Goal: Communication & Community: Share content

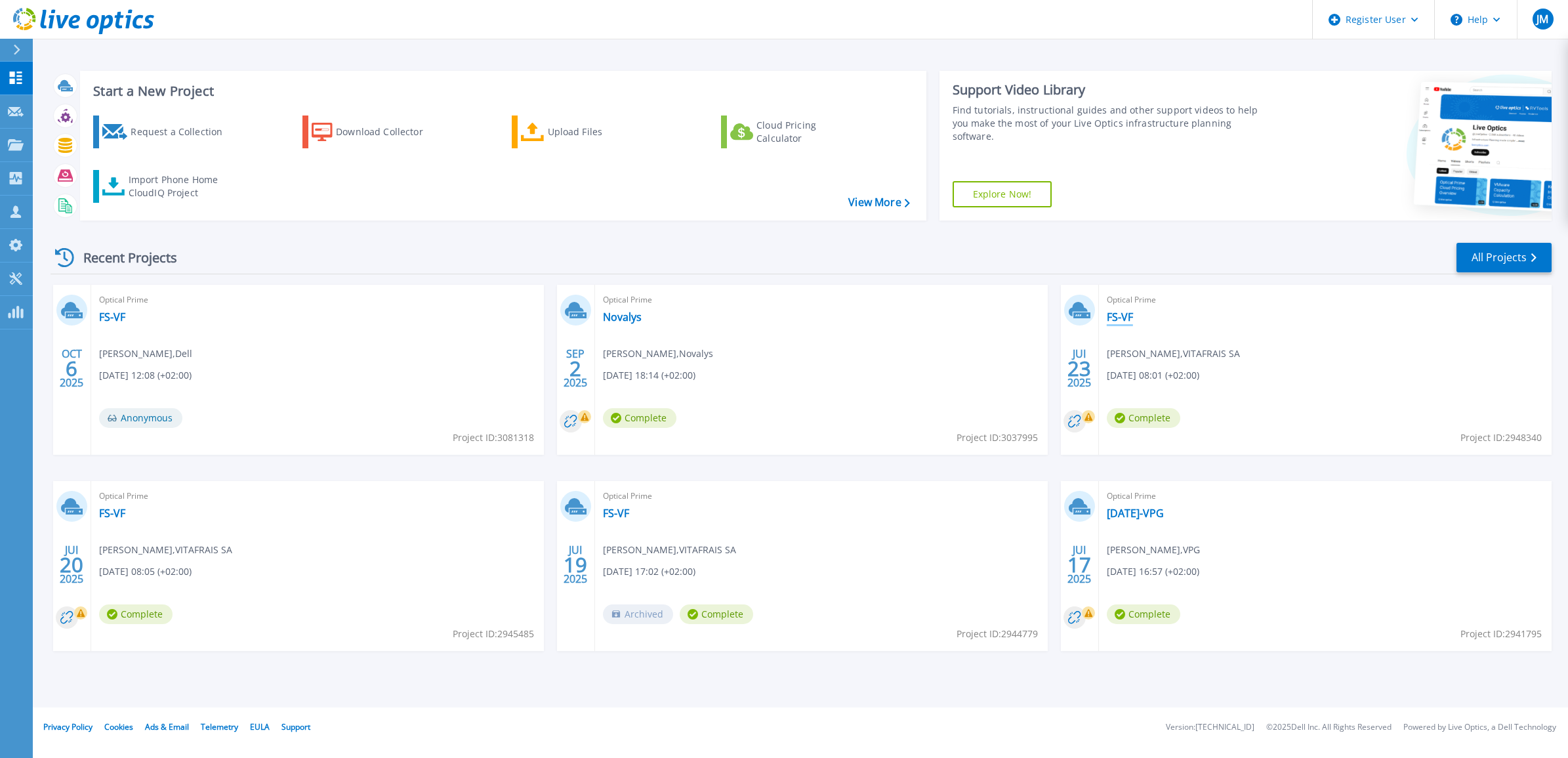
click at [1120, 316] on link "FS-VF" at bounding box center [1120, 317] width 26 height 13
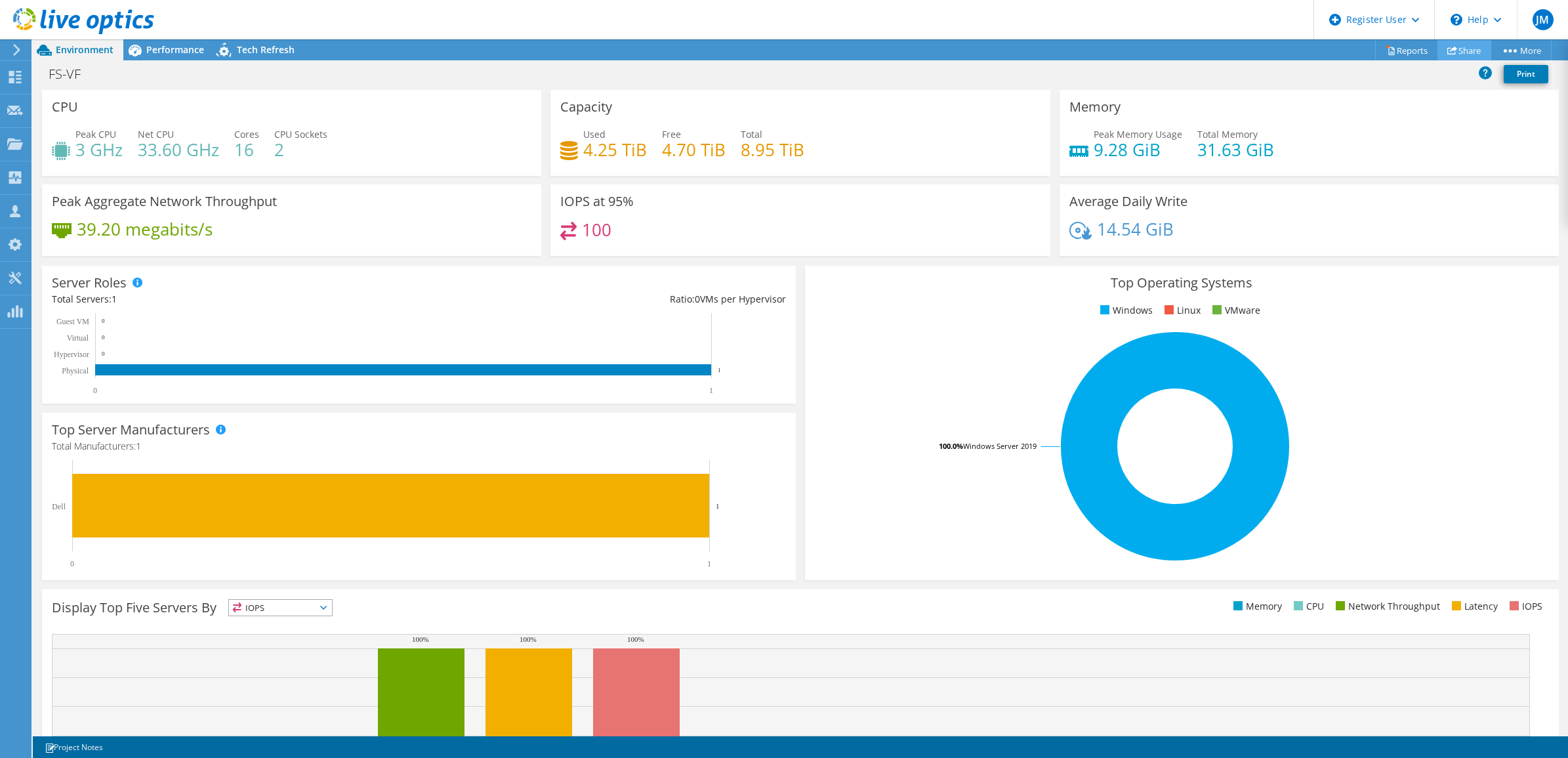
click at [1456, 47] on link "Share" at bounding box center [1464, 50] width 54 height 20
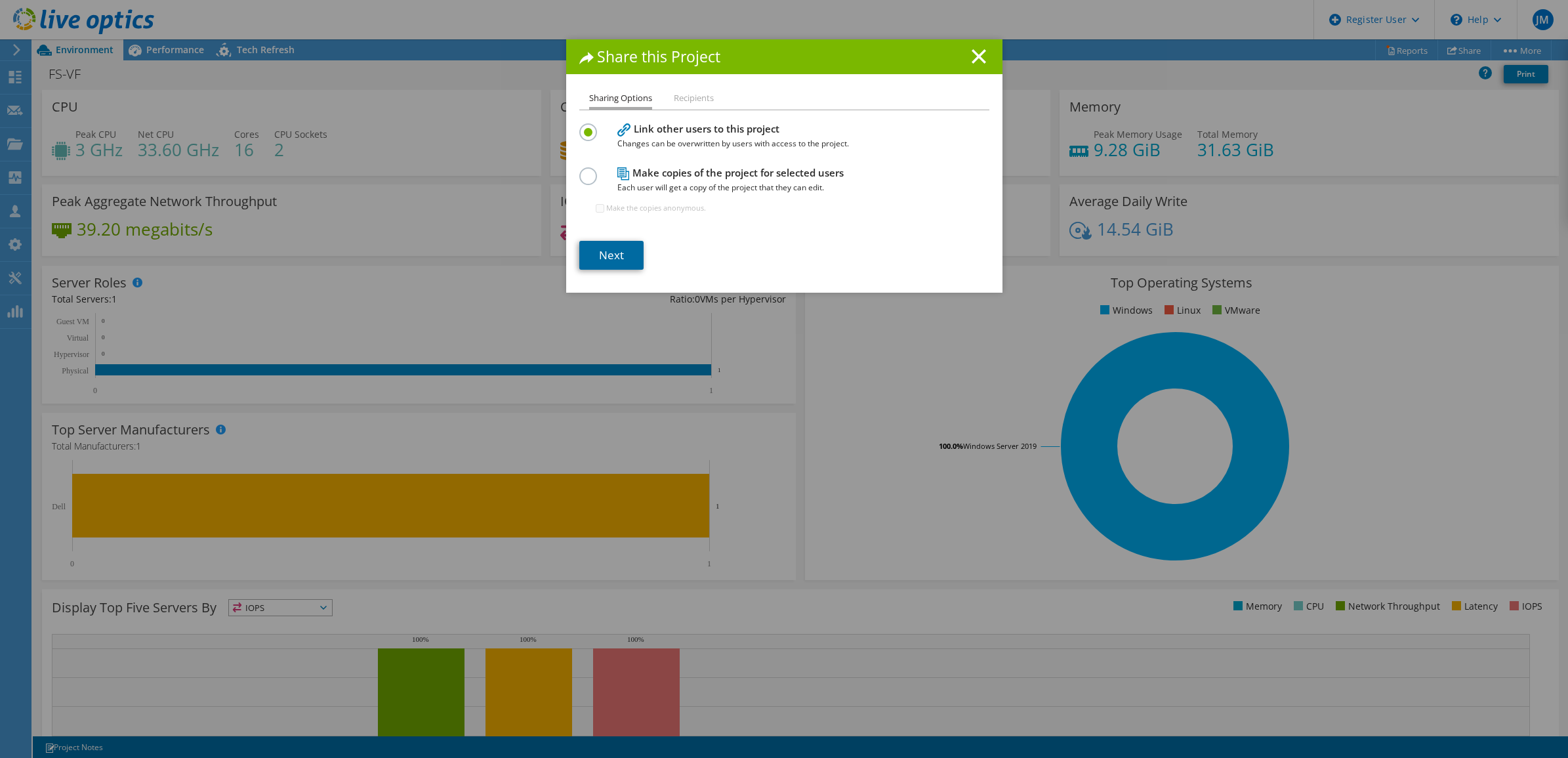
click at [620, 249] on link "Next" at bounding box center [612, 255] width 64 height 29
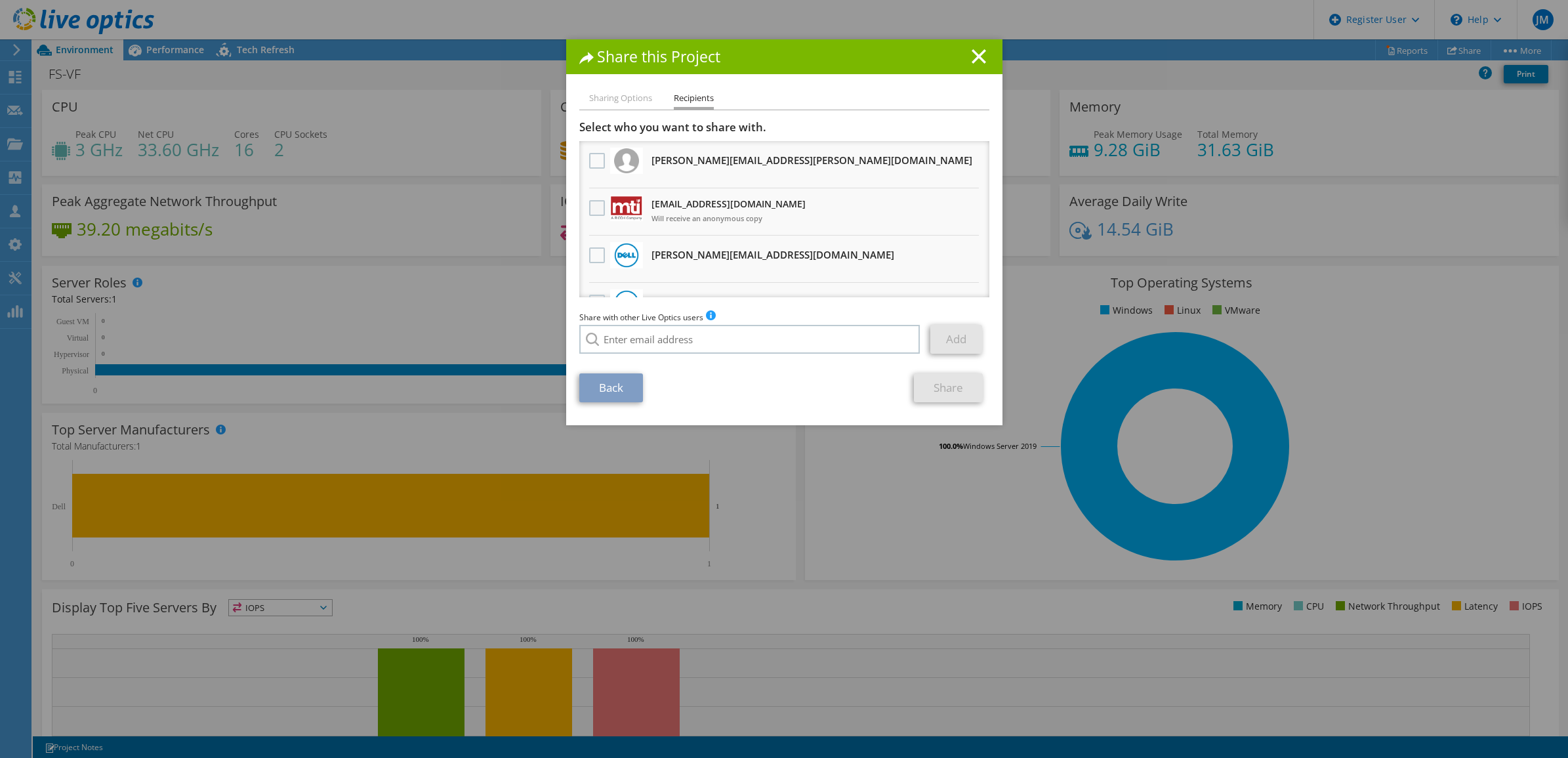
click at [589, 206] on label at bounding box center [599, 208] width 19 height 16
click at [0, 0] on input "checkbox" at bounding box center [0, 0] width 0 height 0
click at [771, 379] on div "Back Share" at bounding box center [785, 388] width 410 height 29
click at [940, 381] on link "Share" at bounding box center [948, 388] width 69 height 29
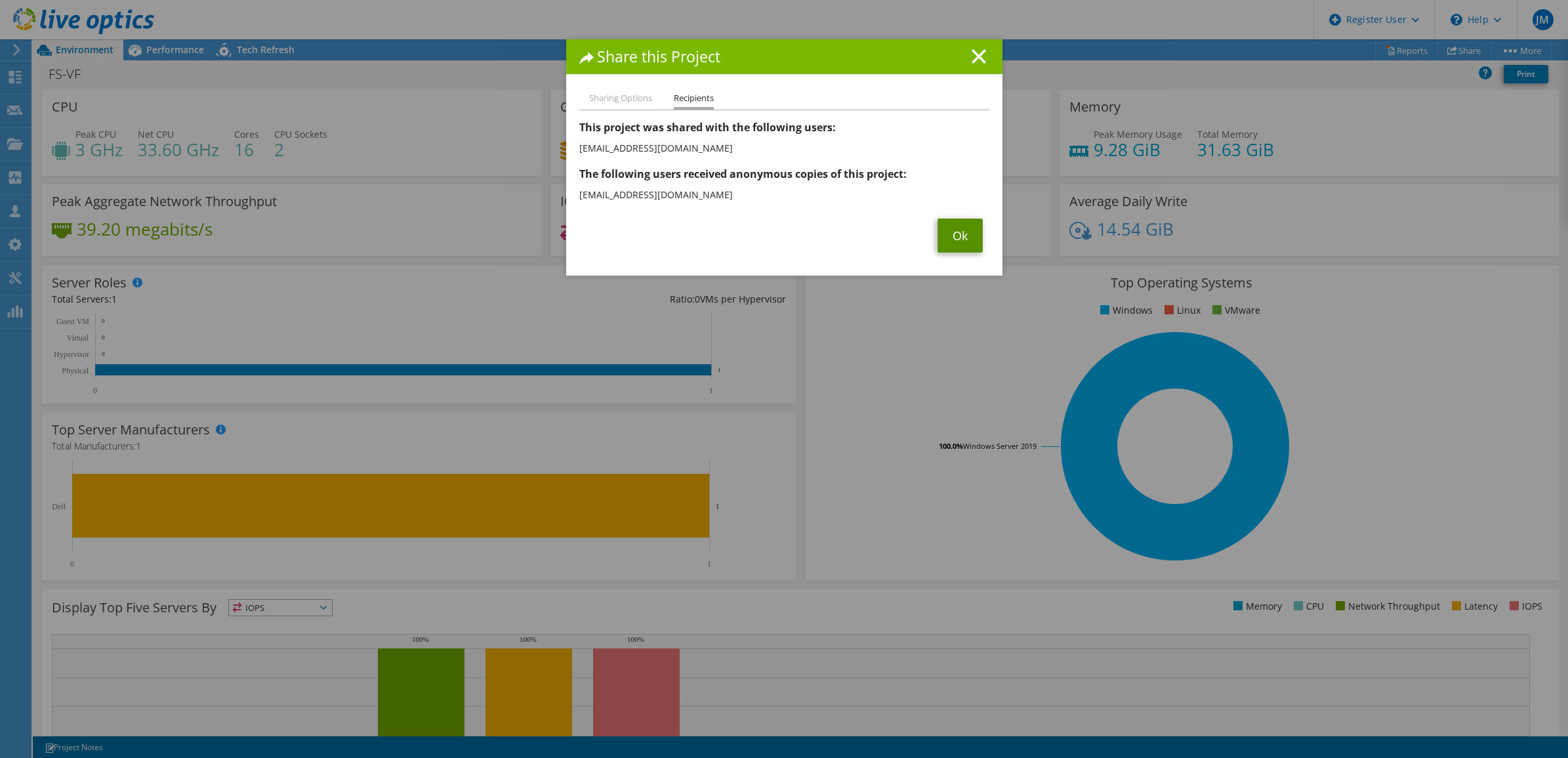
click at [952, 236] on link "Ok" at bounding box center [960, 235] width 45 height 34
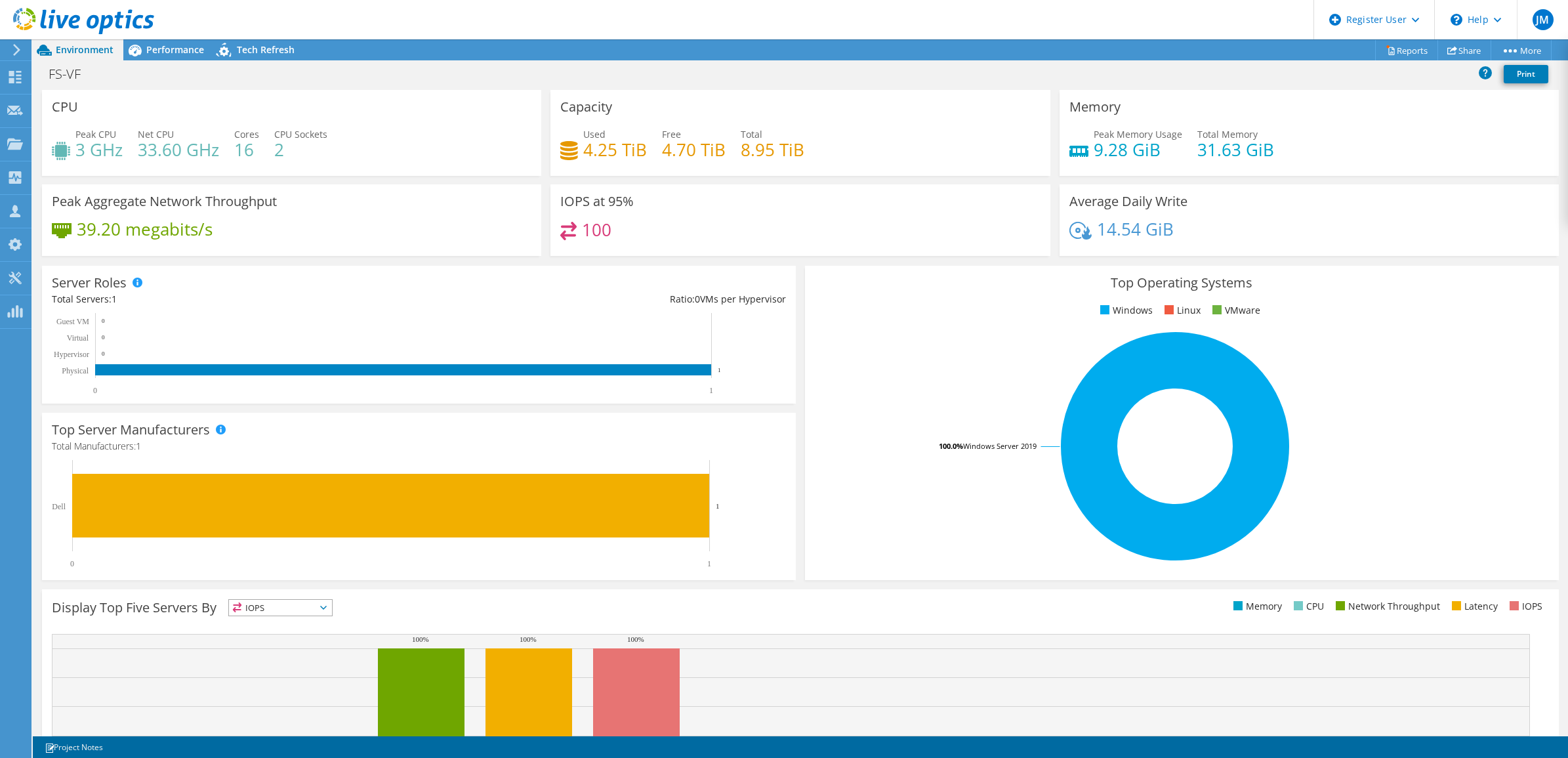
click at [99, 12] on icon at bounding box center [83, 21] width 141 height 27
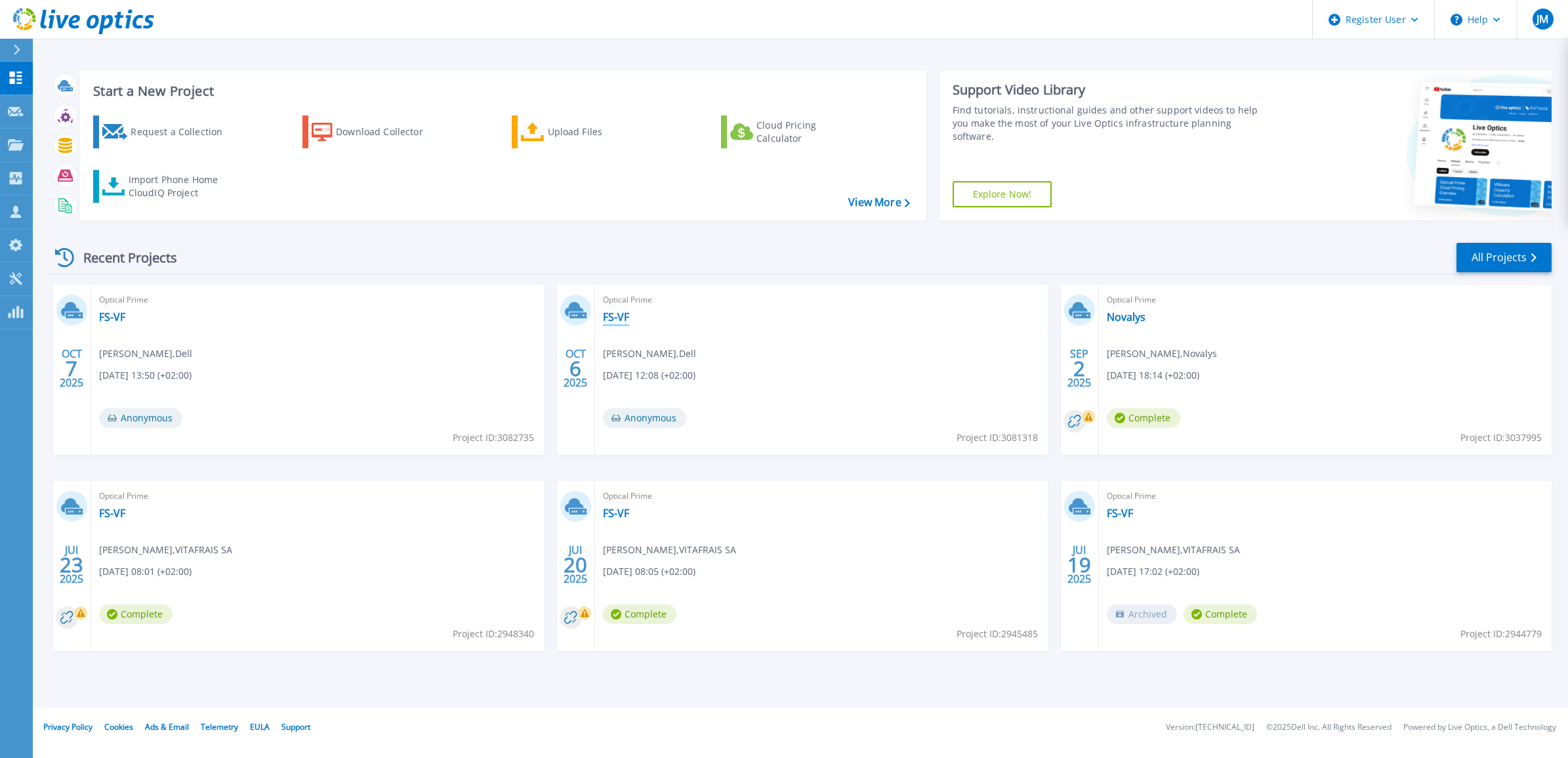
click at [620, 312] on link "FS-VF" at bounding box center [616, 317] width 26 height 13
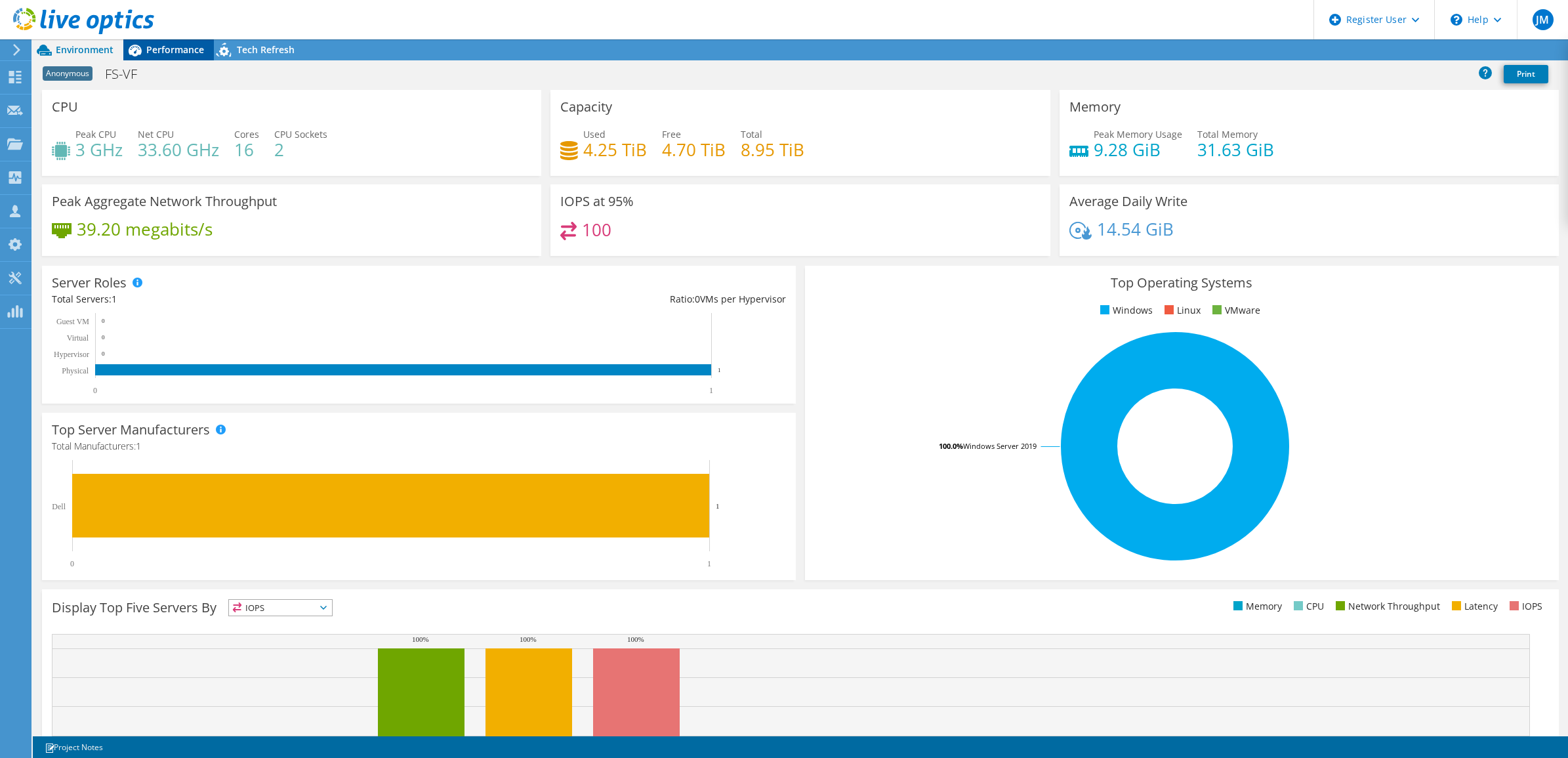
click at [176, 48] on span "Performance" at bounding box center [175, 49] width 58 height 12
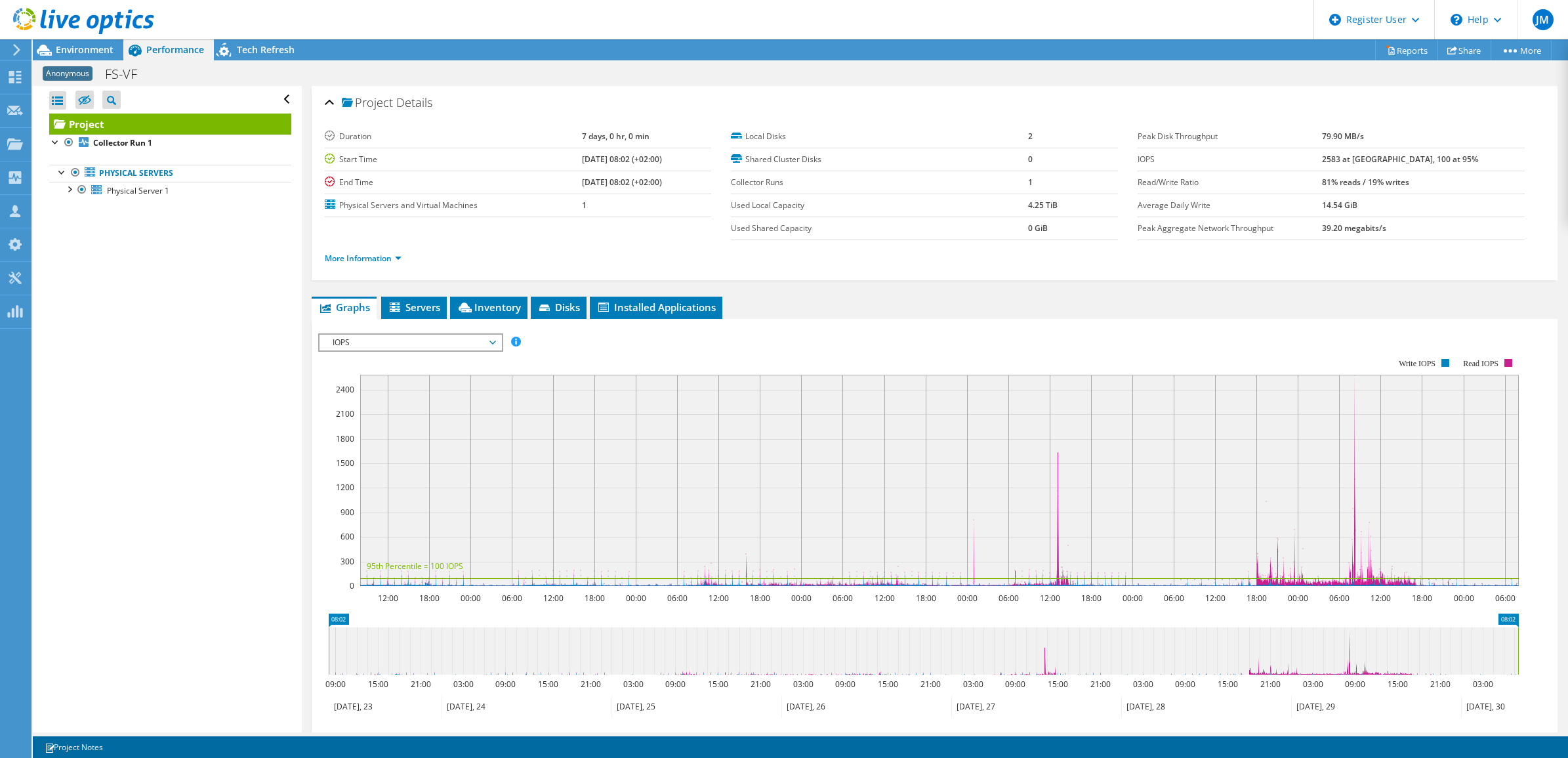
click at [83, 20] on icon at bounding box center [83, 21] width 141 height 27
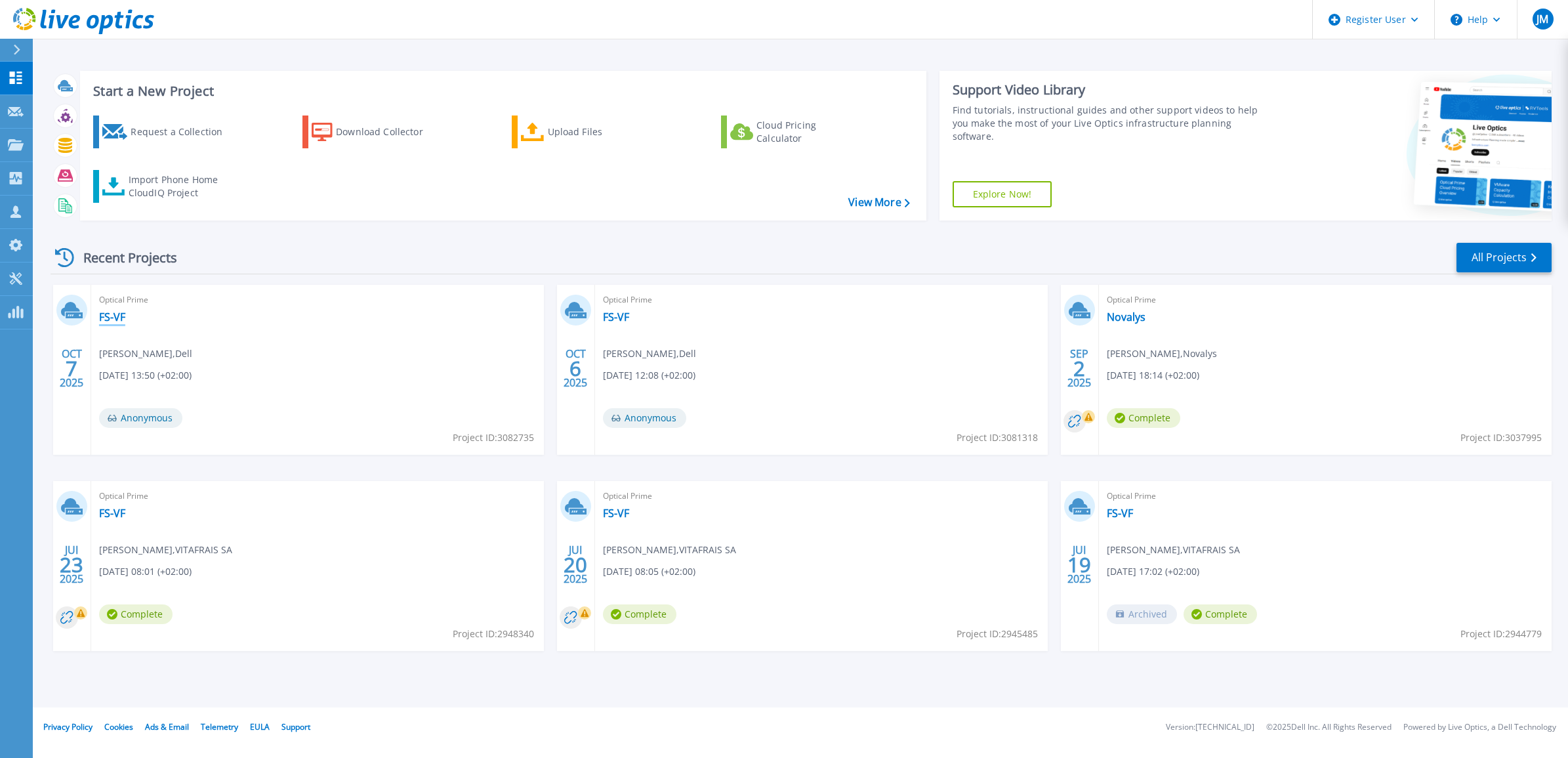
click at [114, 316] on link "FS-VF" at bounding box center [112, 317] width 26 height 13
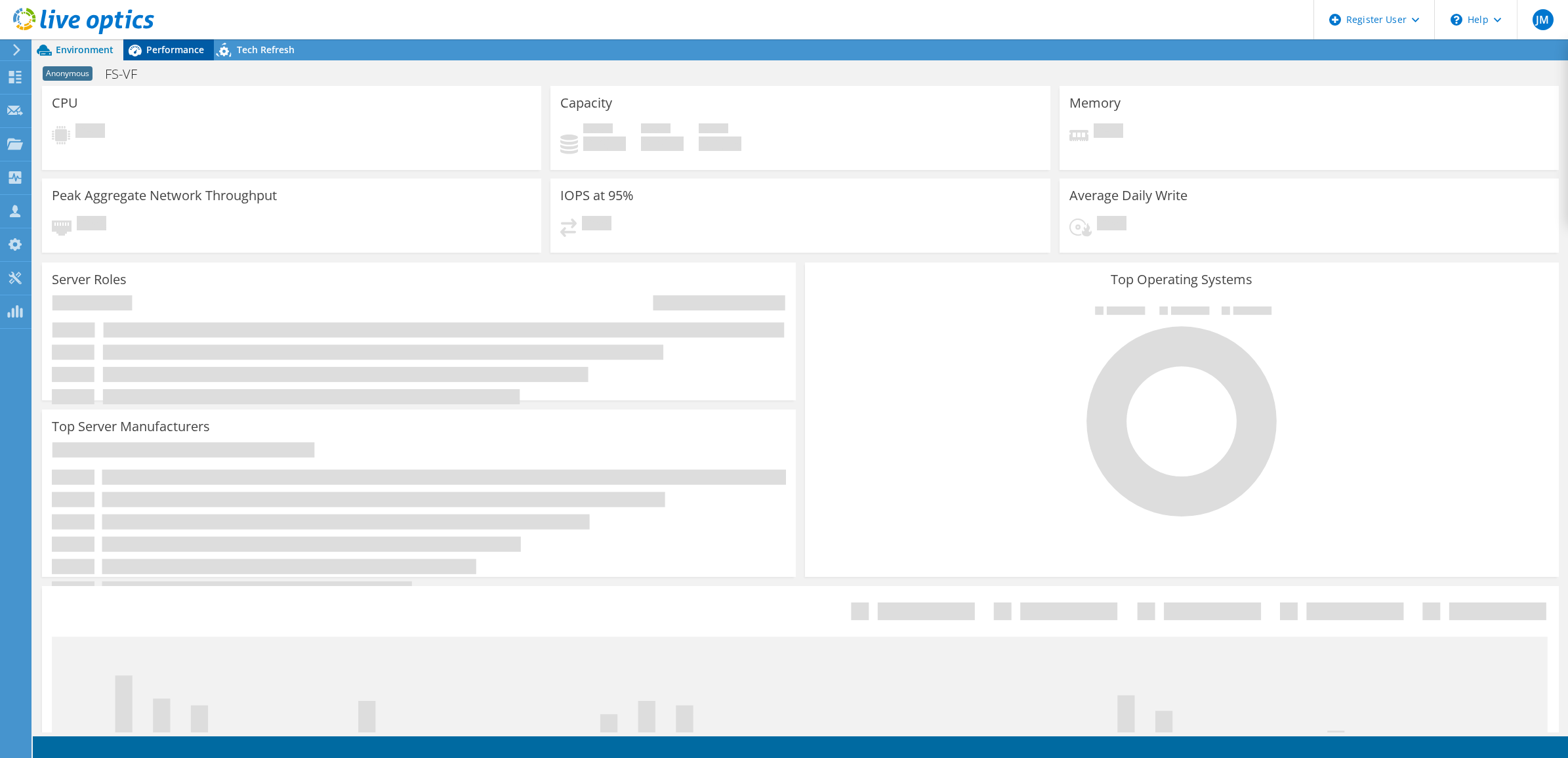
click at [179, 44] on span "Performance" at bounding box center [175, 49] width 58 height 12
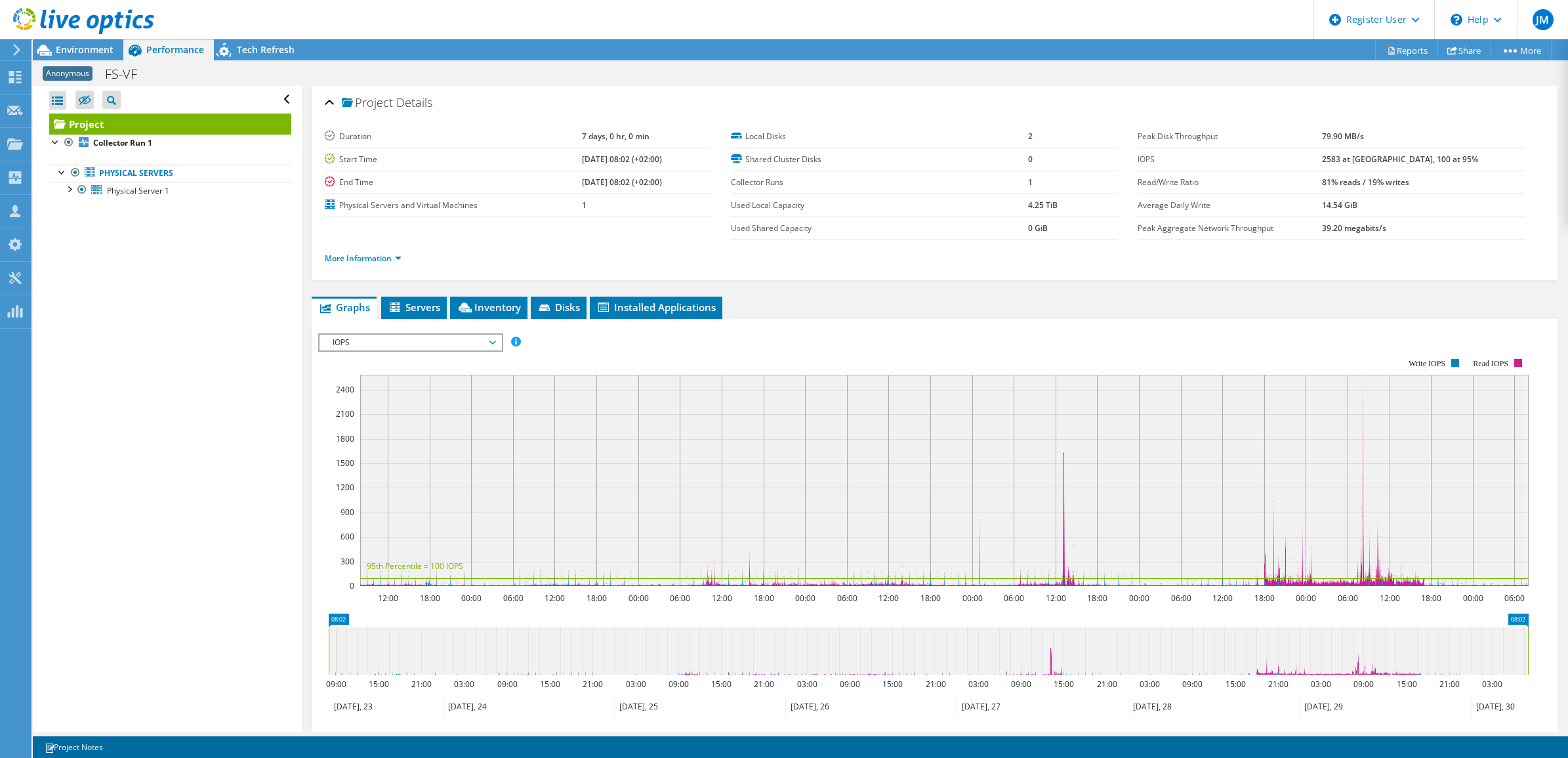
click at [89, 24] on use at bounding box center [83, 21] width 141 height 26
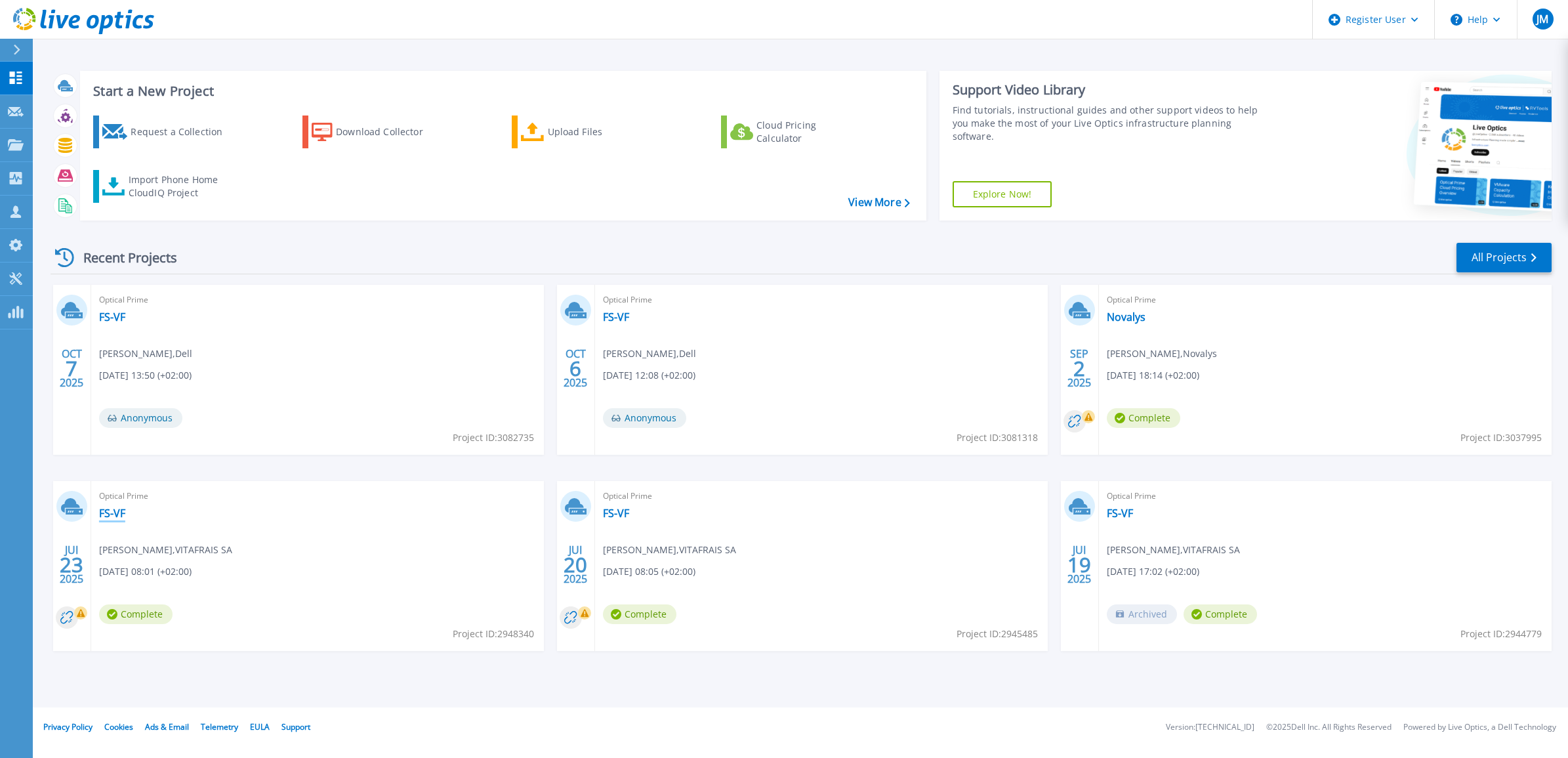
click at [117, 511] on link "FS-VF" at bounding box center [112, 513] width 26 height 13
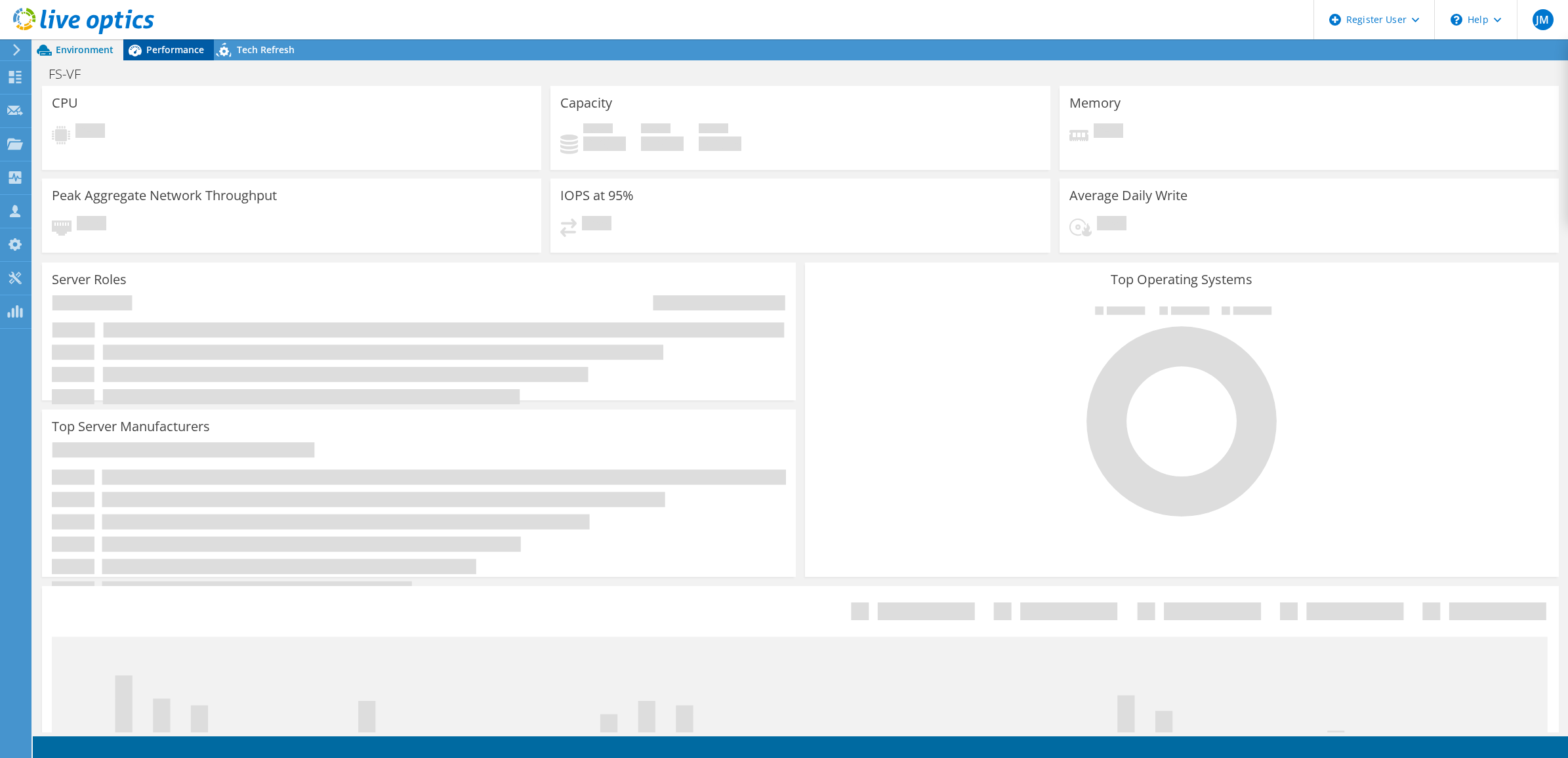
click at [181, 47] on span "Performance" at bounding box center [175, 49] width 58 height 12
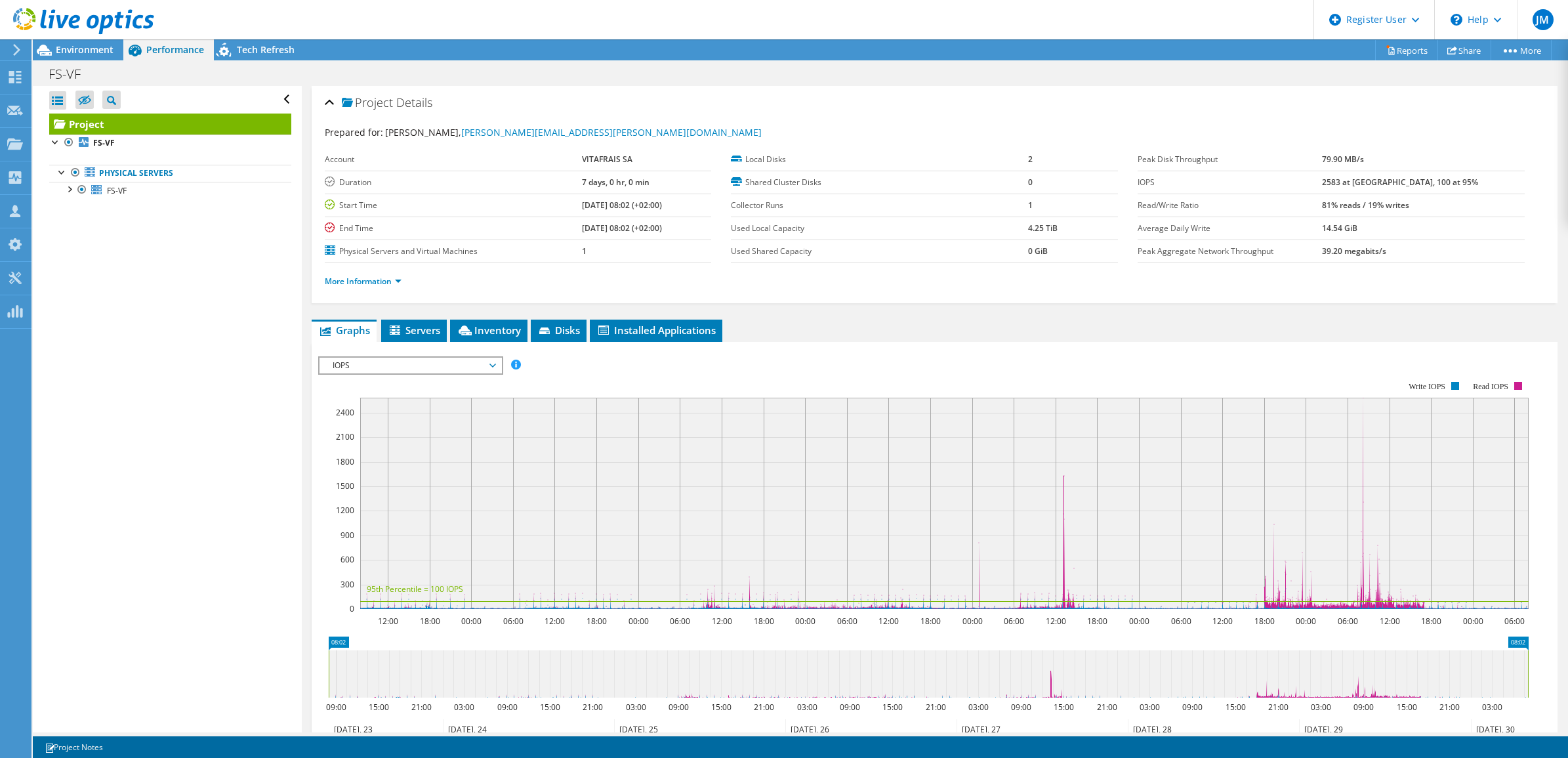
click at [62, 17] on icon at bounding box center [83, 21] width 141 height 27
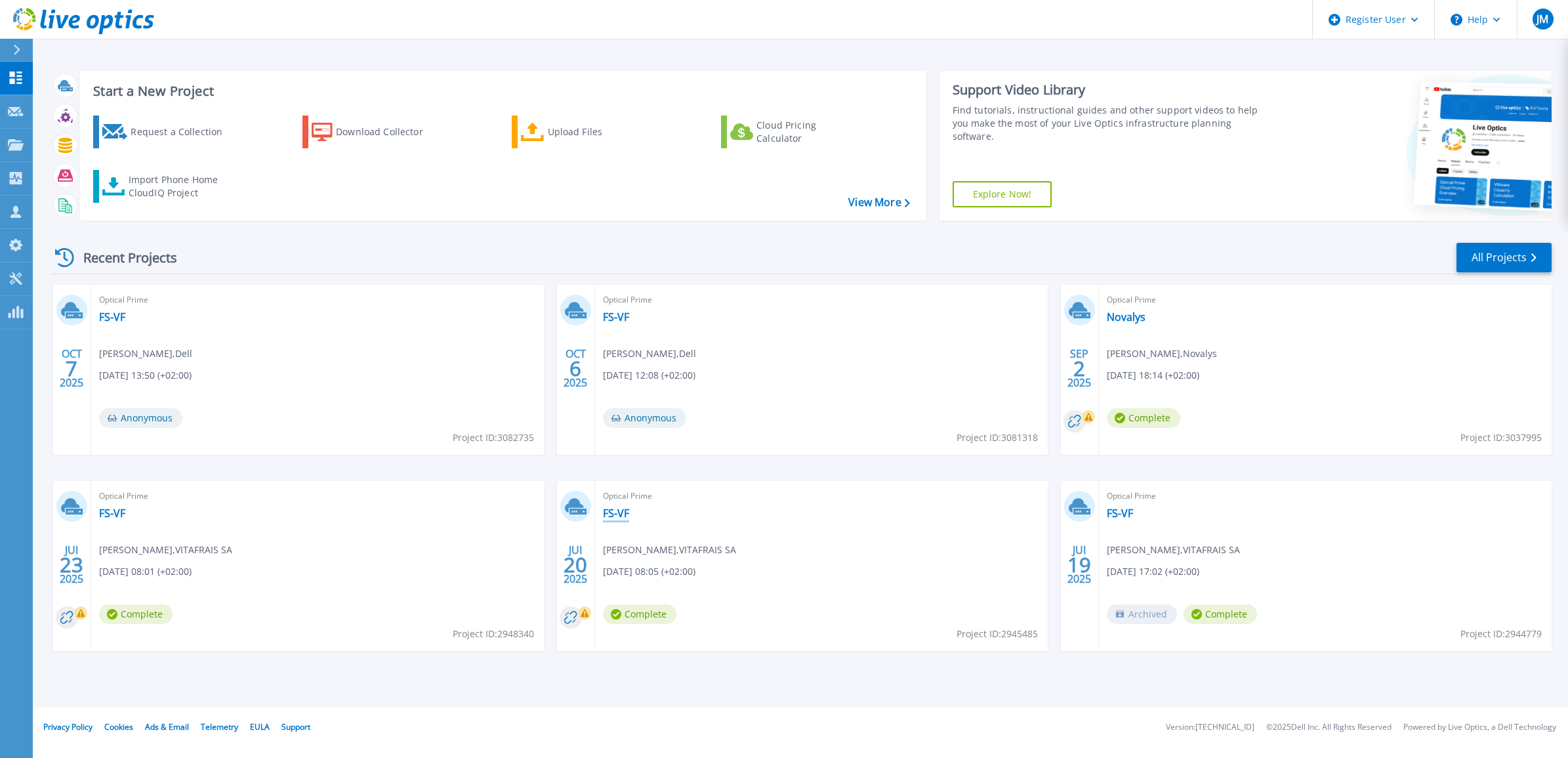
click at [616, 517] on link "FS-VF" at bounding box center [616, 513] width 26 height 13
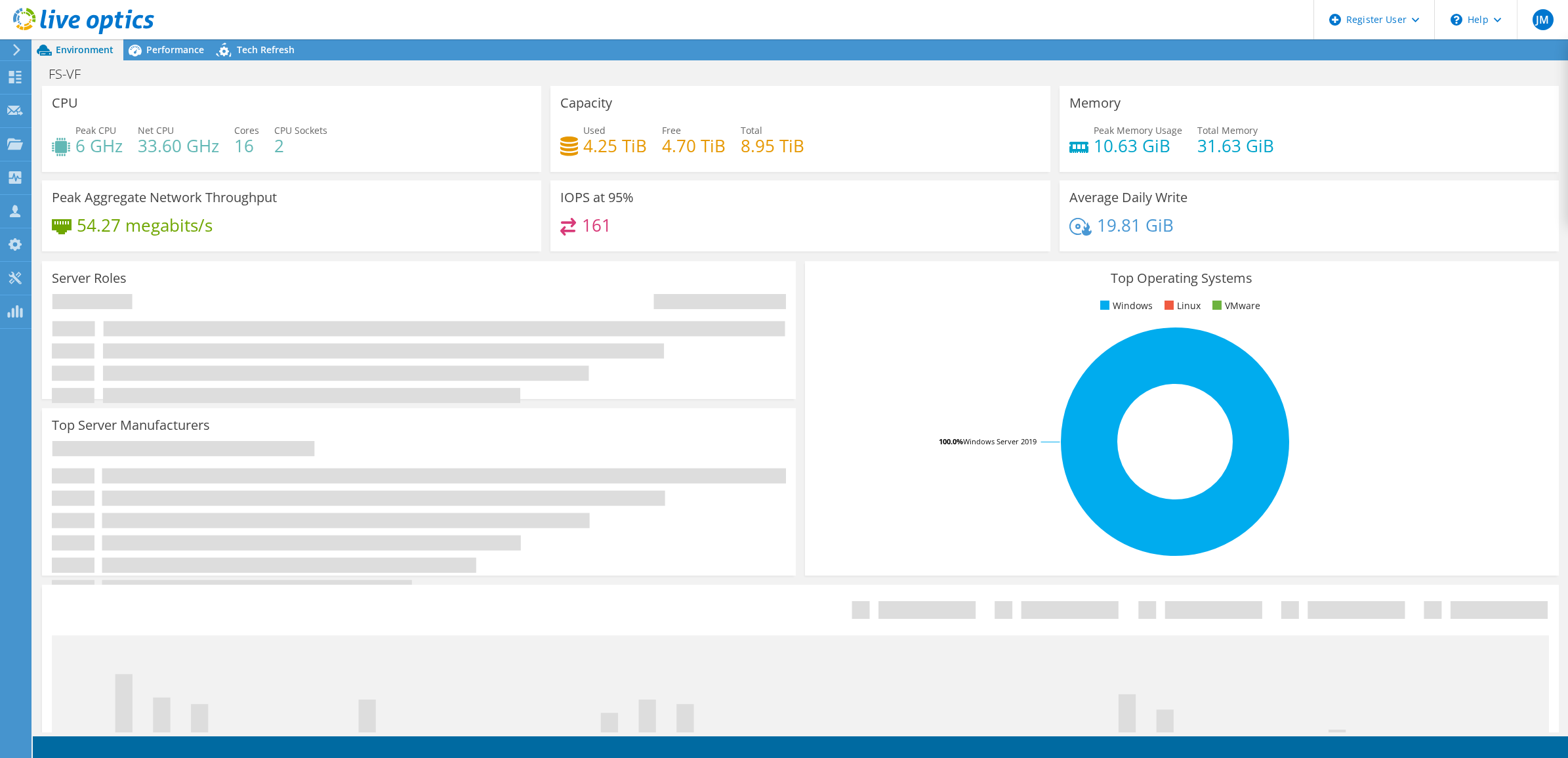
click at [174, 62] on div "FS-VF Print" at bounding box center [800, 74] width 1535 height 24
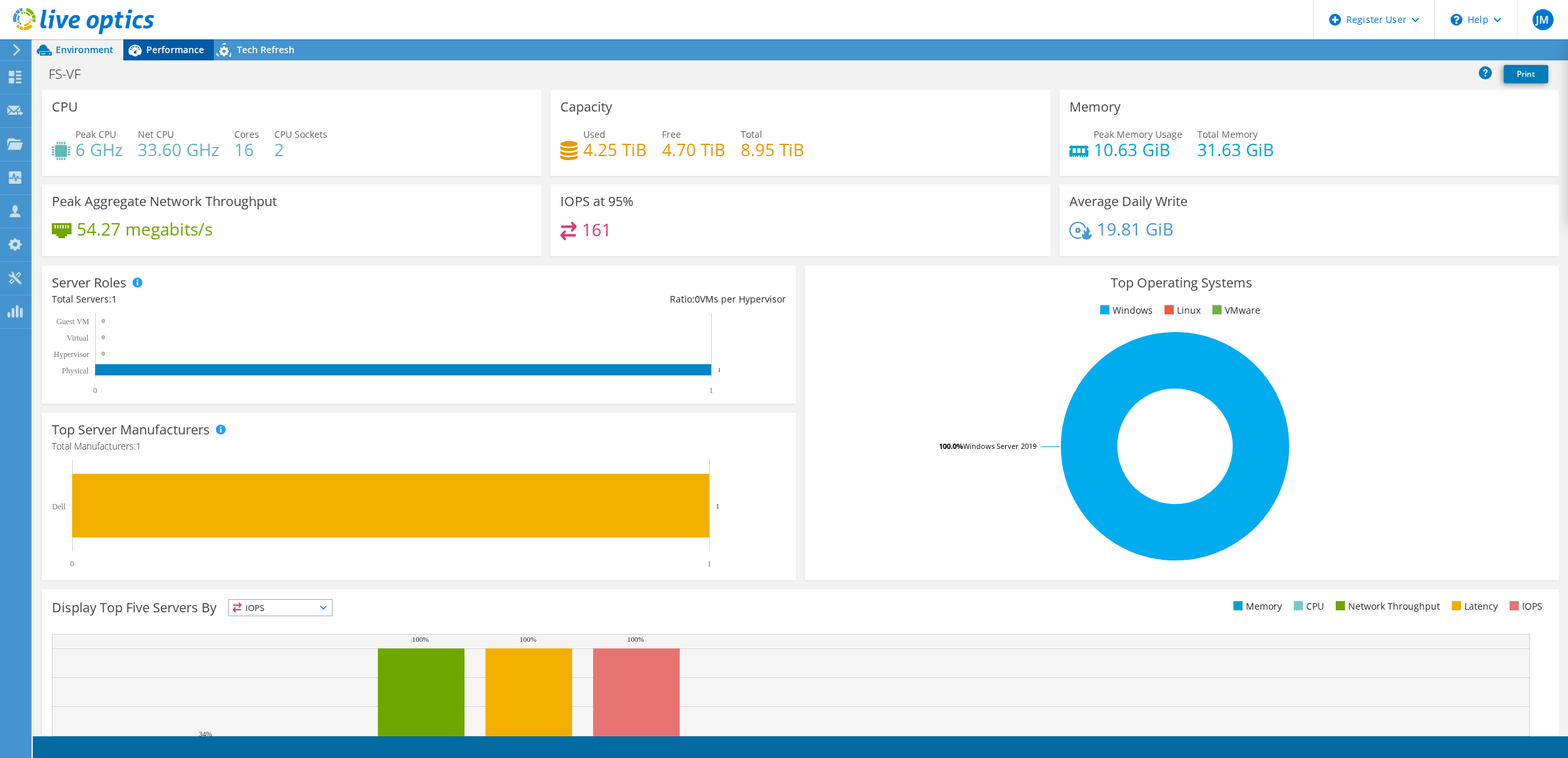
click at [174, 56] on div "Performance" at bounding box center [169, 50] width 91 height 21
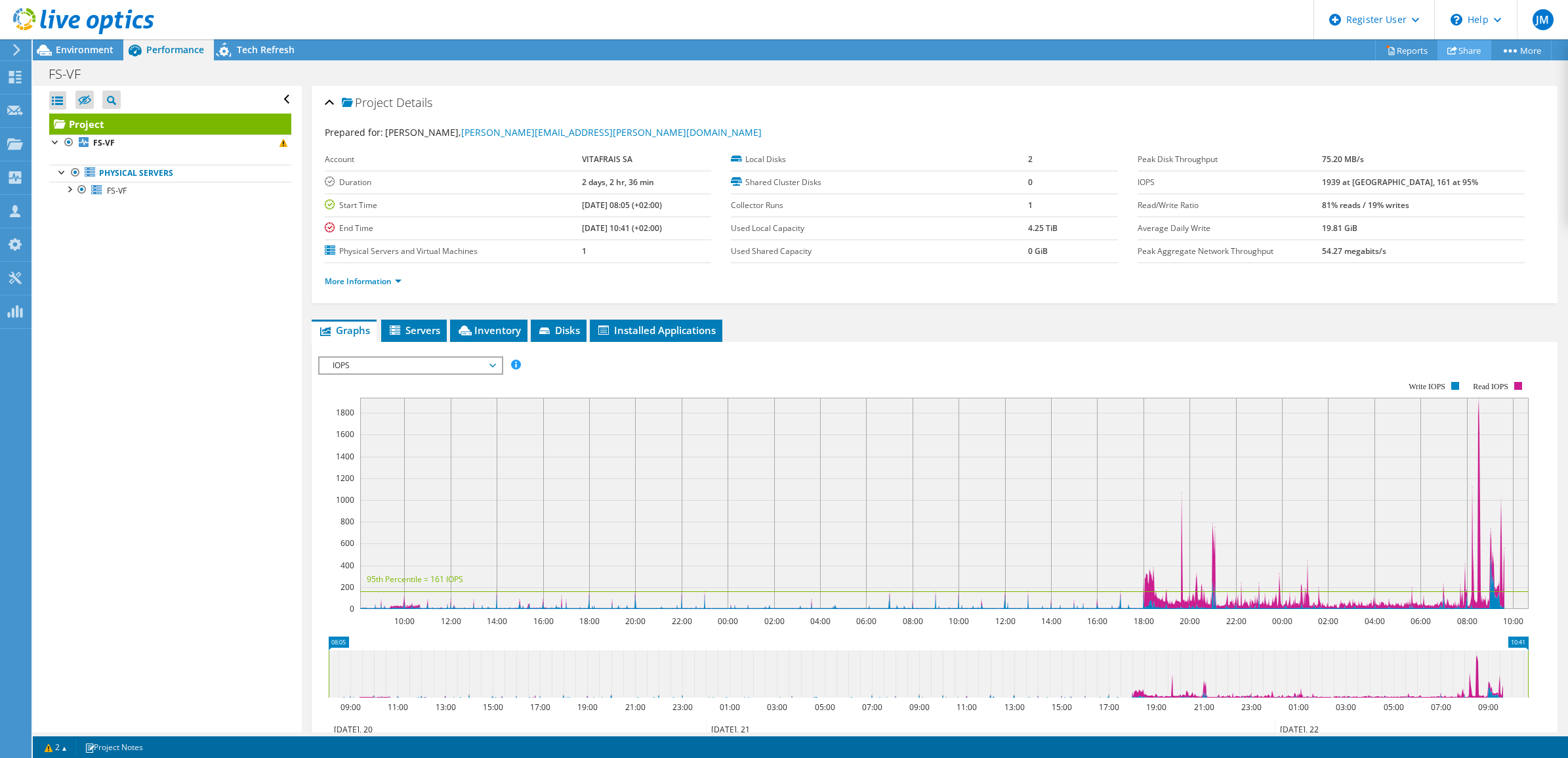
click at [1473, 49] on link "Share" at bounding box center [1464, 50] width 54 height 20
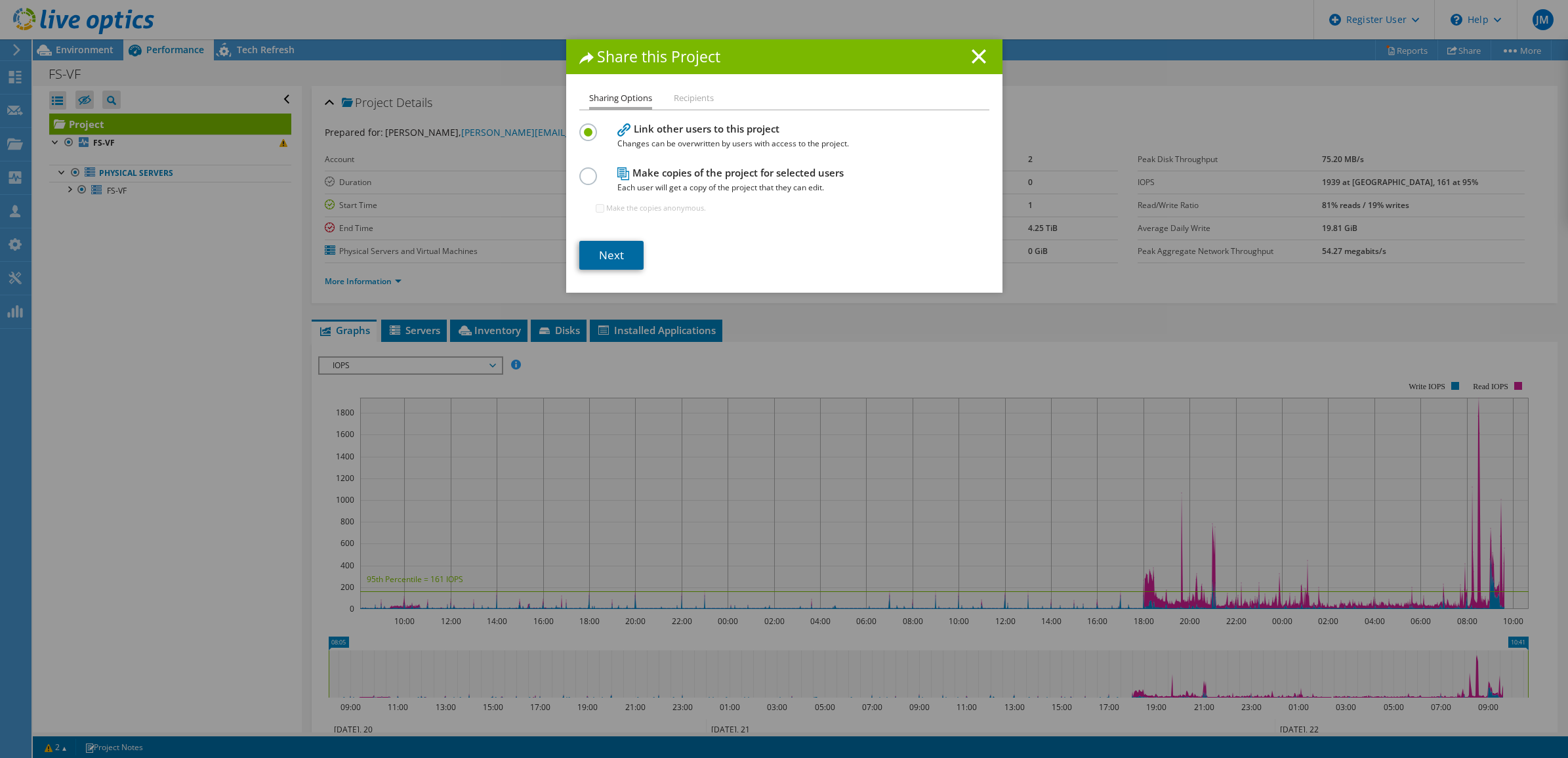
click at [599, 254] on link "Next" at bounding box center [612, 255] width 64 height 29
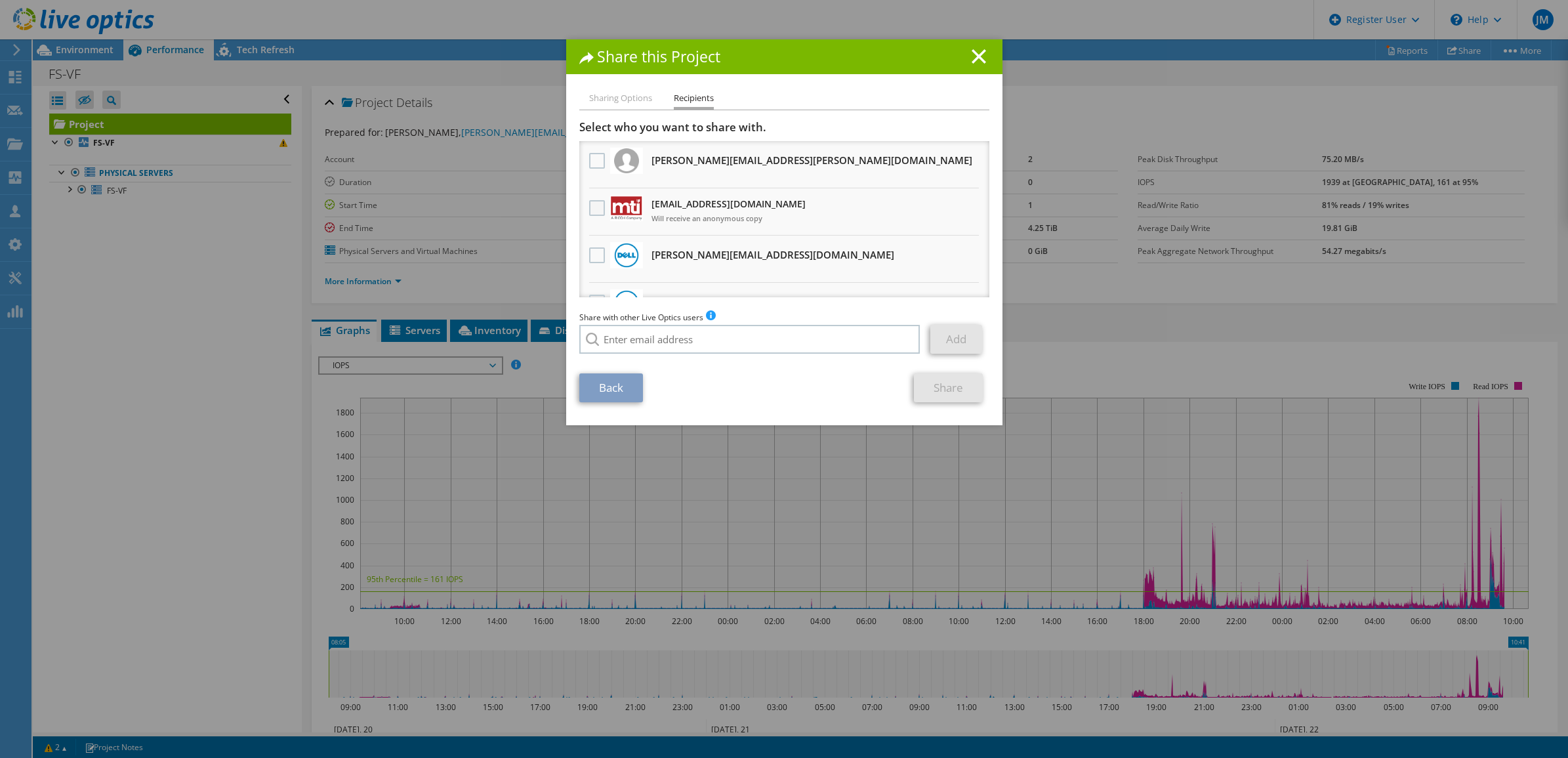
click at [589, 205] on label at bounding box center [599, 208] width 19 height 16
click at [0, 0] on input "checkbox" at bounding box center [0, 0] width 0 height 0
click at [924, 385] on link "Share" at bounding box center [948, 388] width 69 height 29
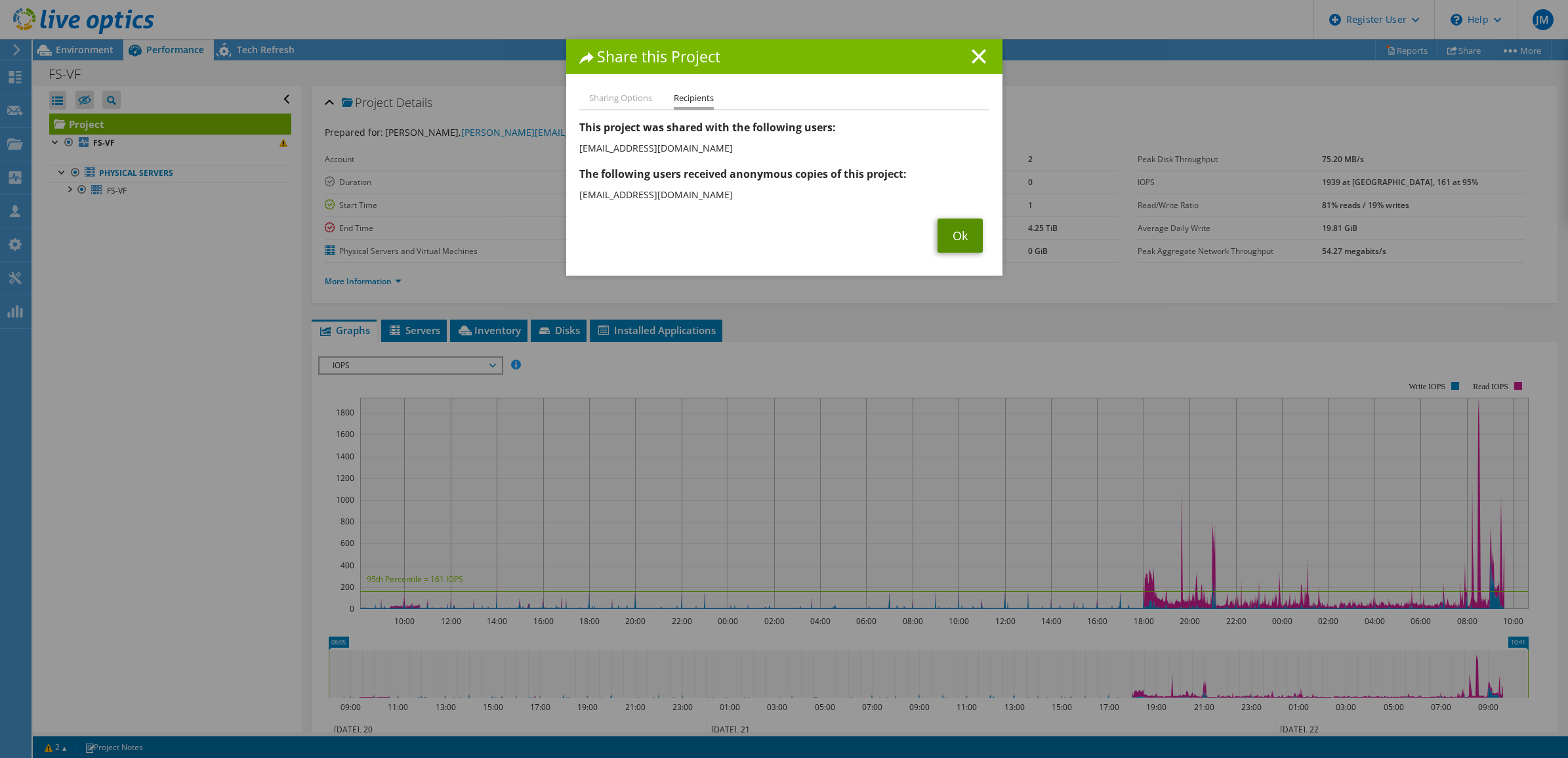
click at [950, 236] on link "Ok" at bounding box center [960, 235] width 45 height 34
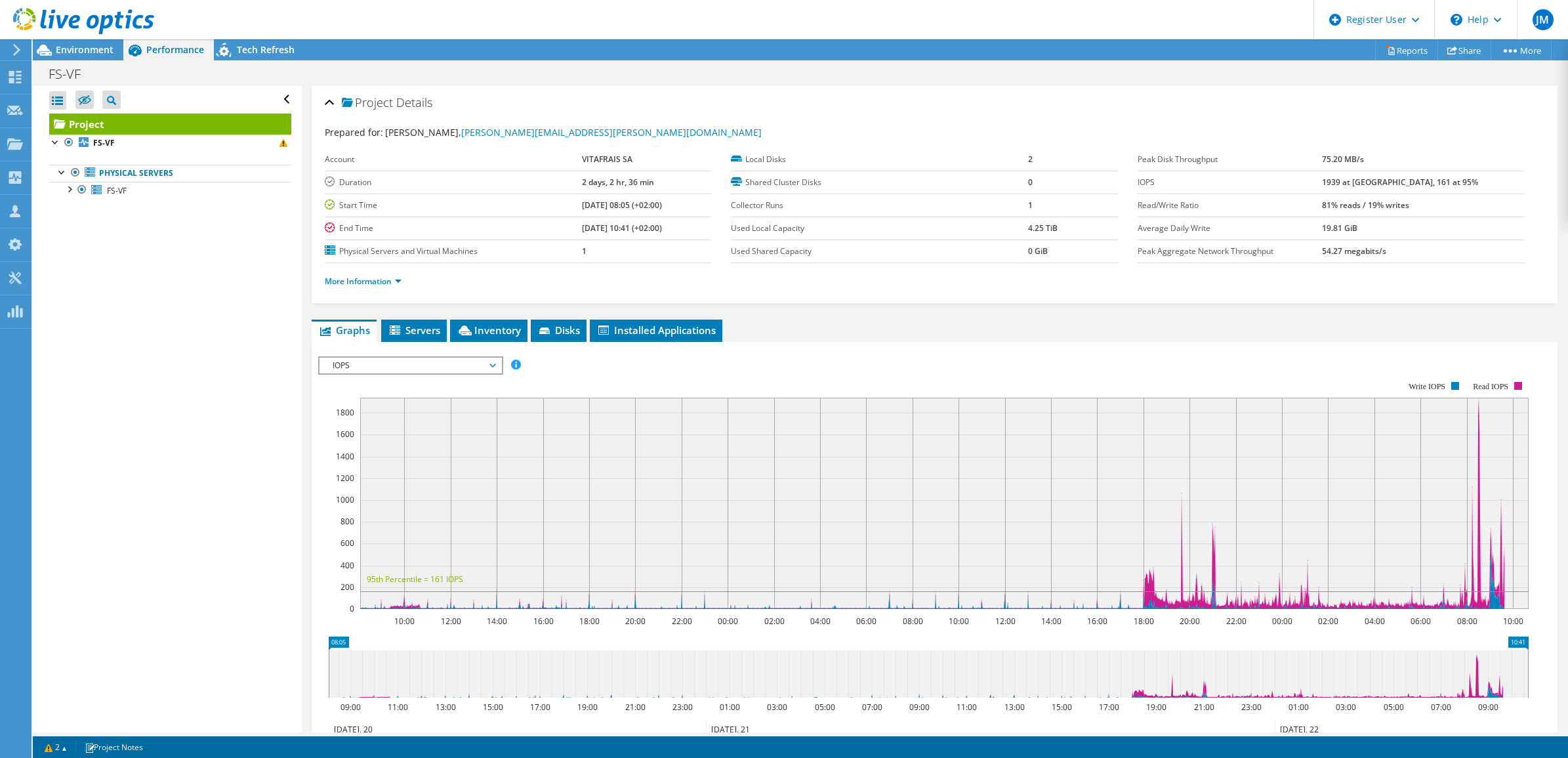
click at [85, 9] on icon at bounding box center [83, 21] width 141 height 27
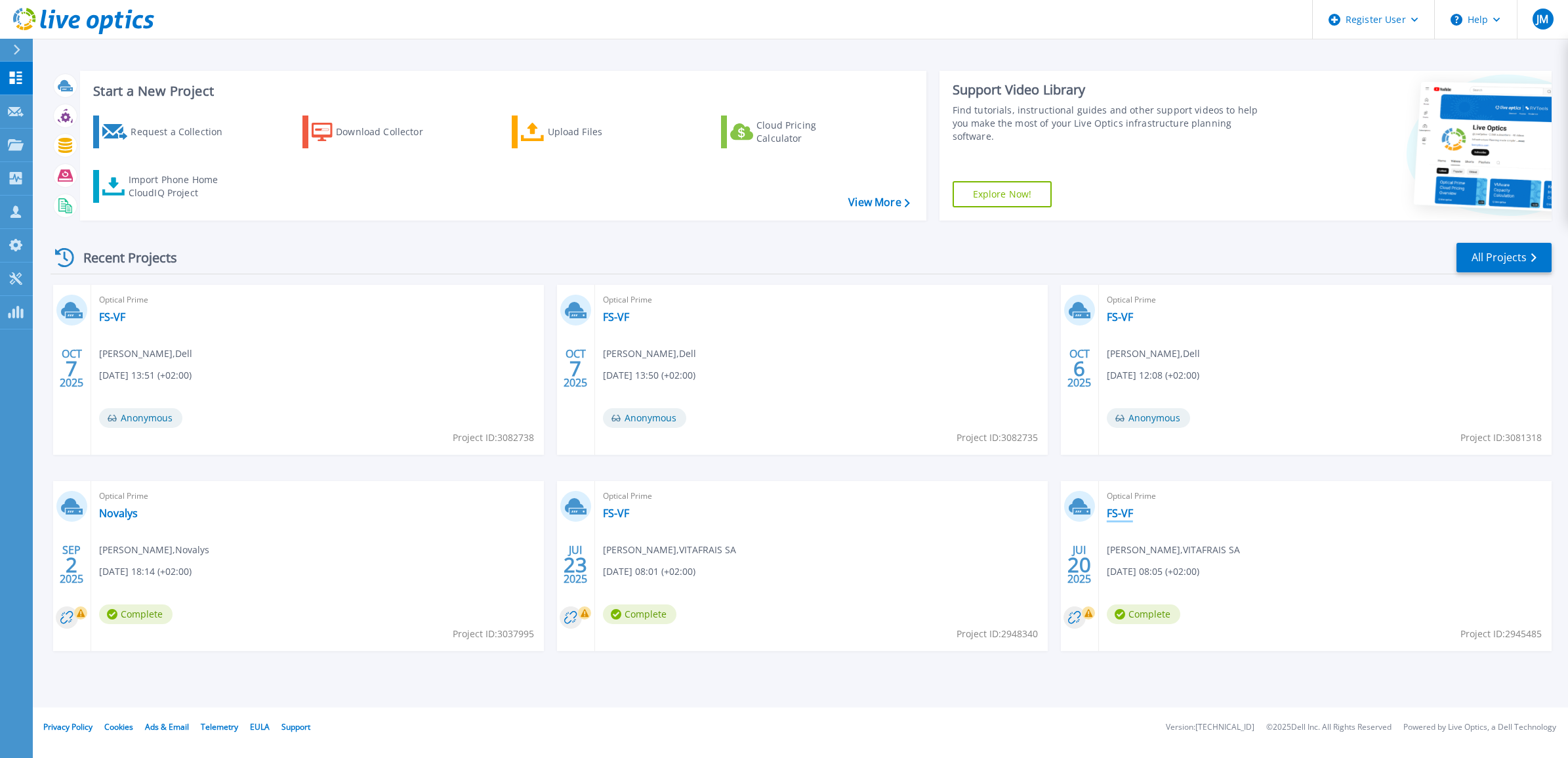
click at [1132, 515] on link "FS-VF" at bounding box center [1120, 513] width 26 height 13
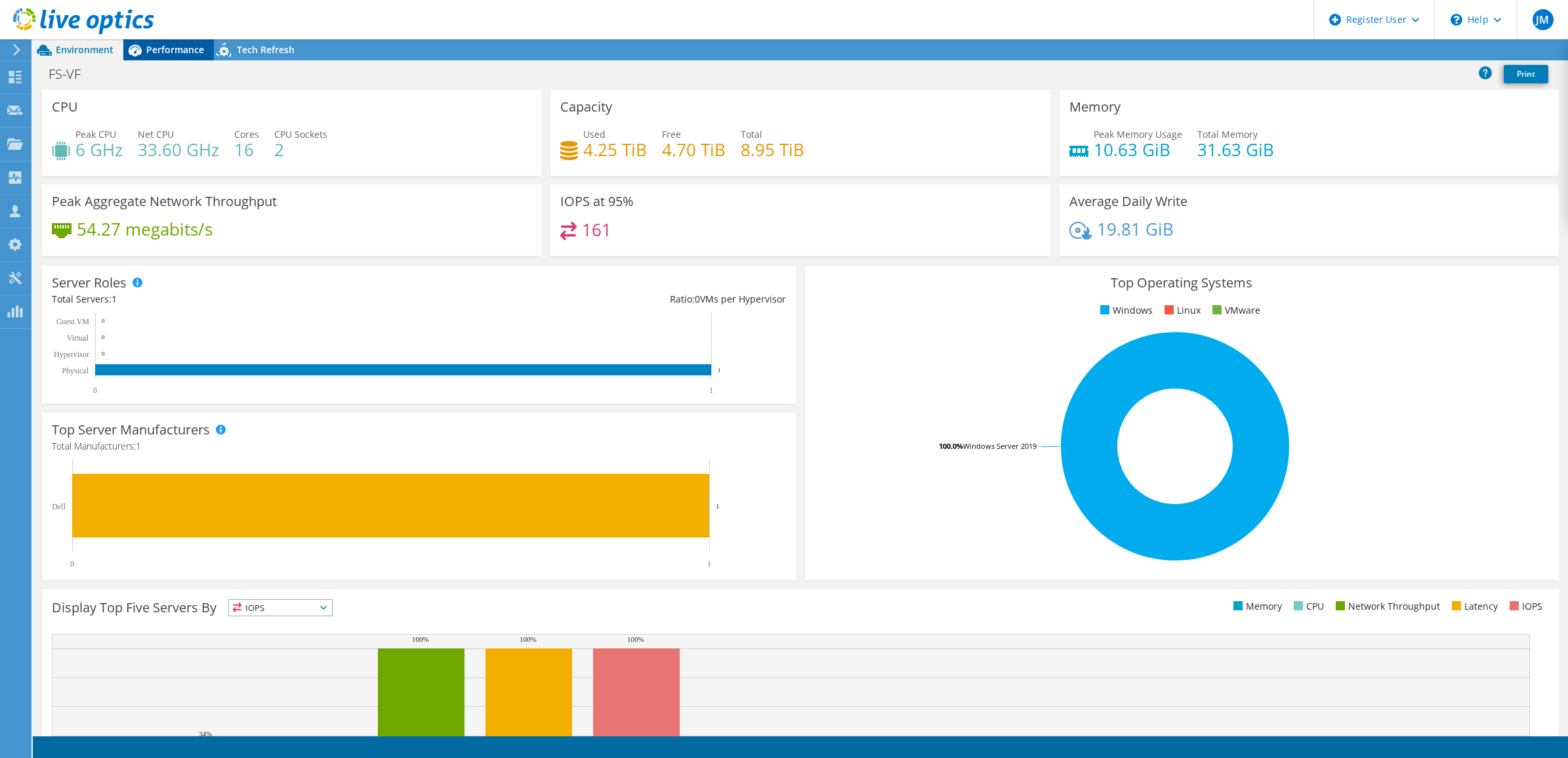
click at [149, 53] on span "Performance" at bounding box center [175, 49] width 58 height 12
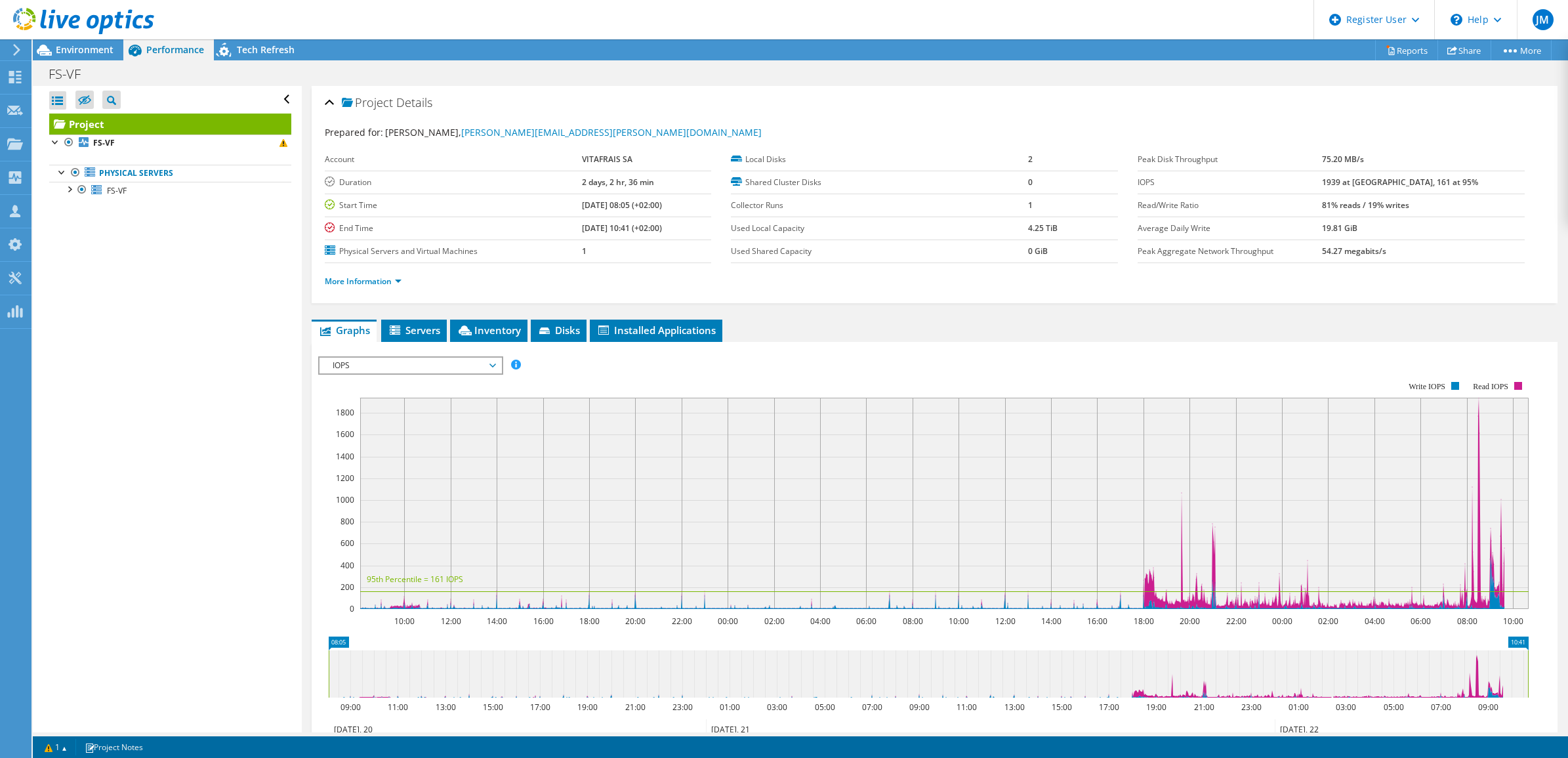
click at [76, 26] on use at bounding box center [83, 21] width 141 height 26
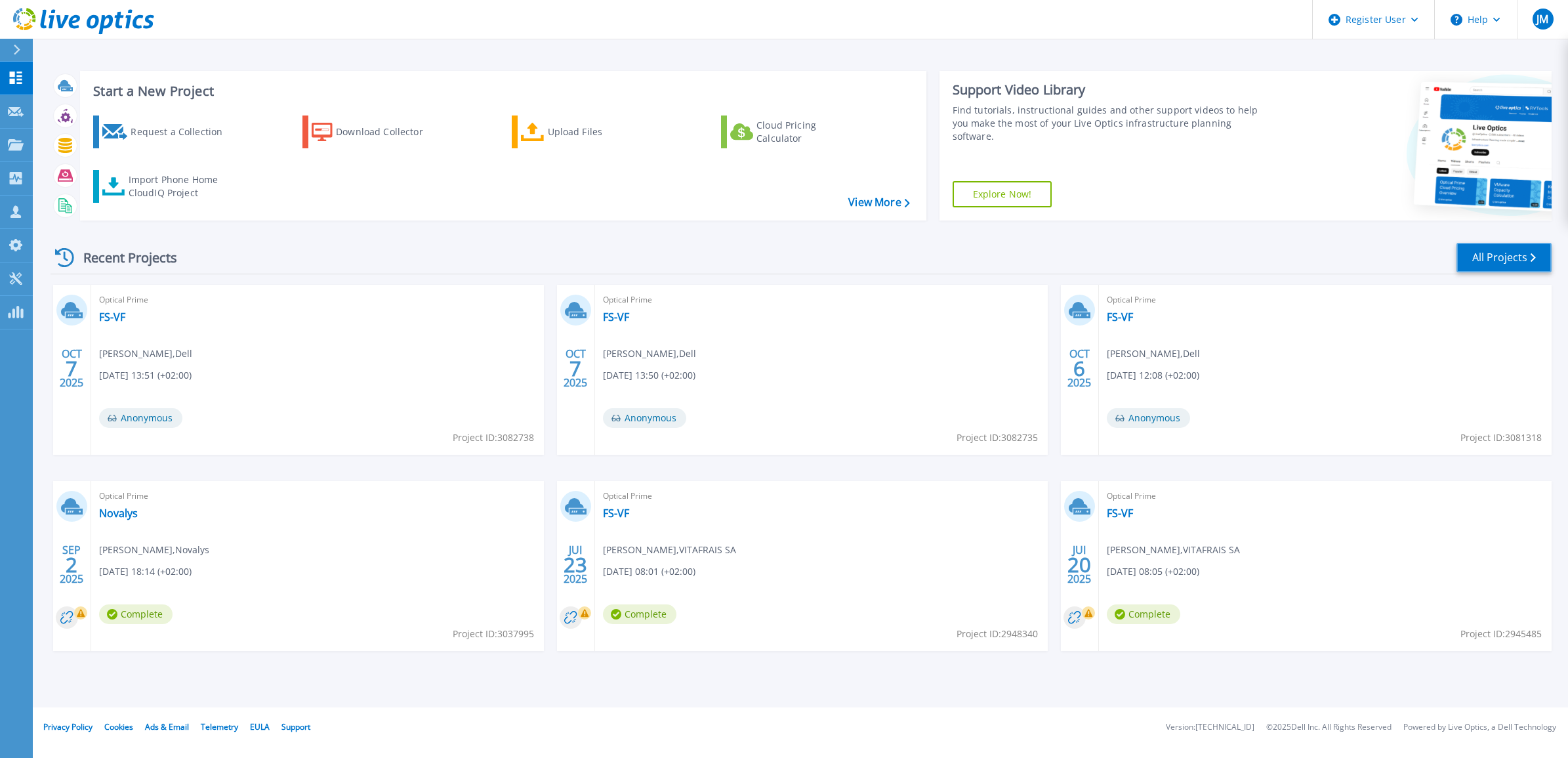
click at [1487, 256] on link "All Projects" at bounding box center [1504, 257] width 95 height 30
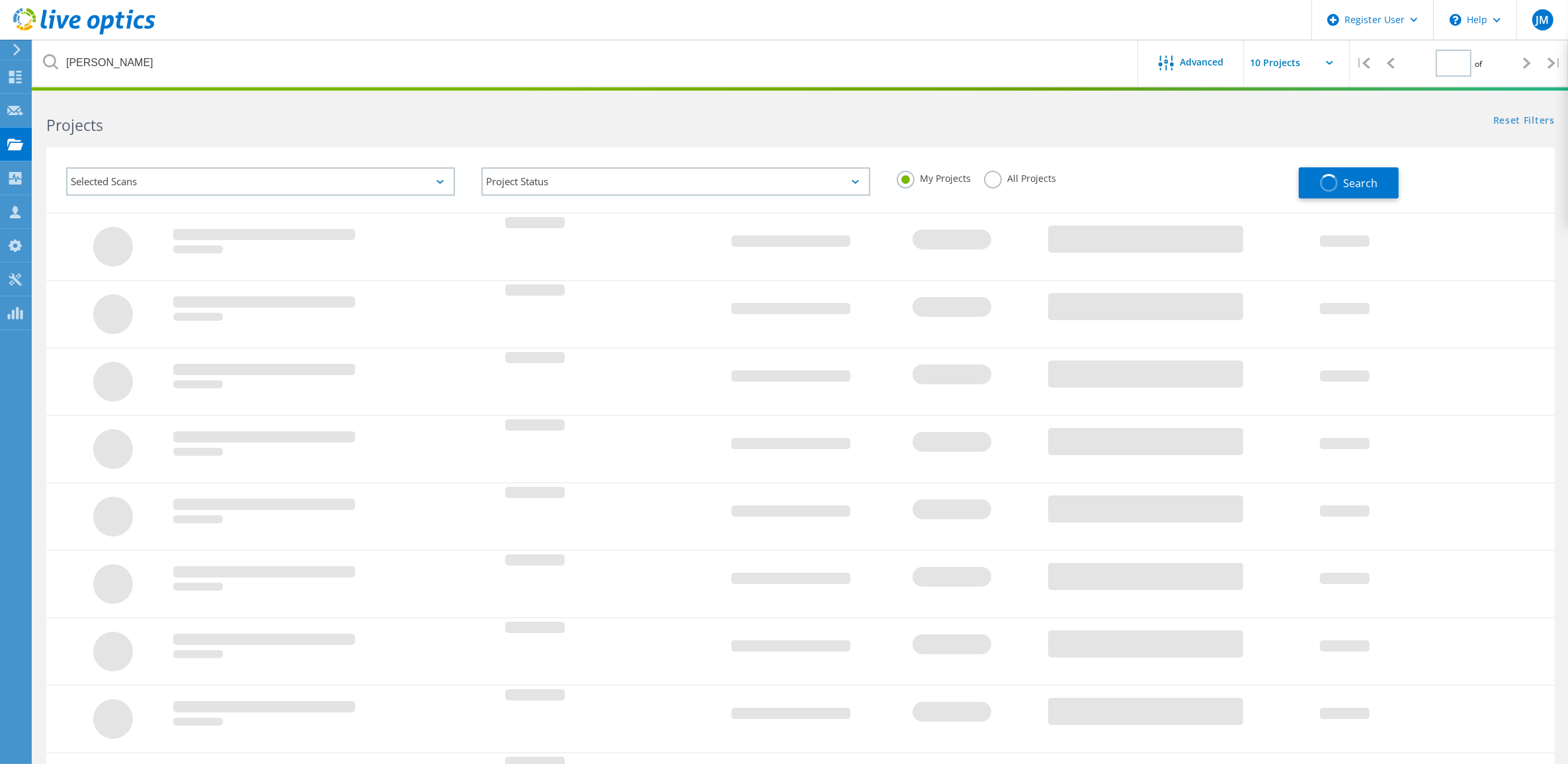
type input "1"
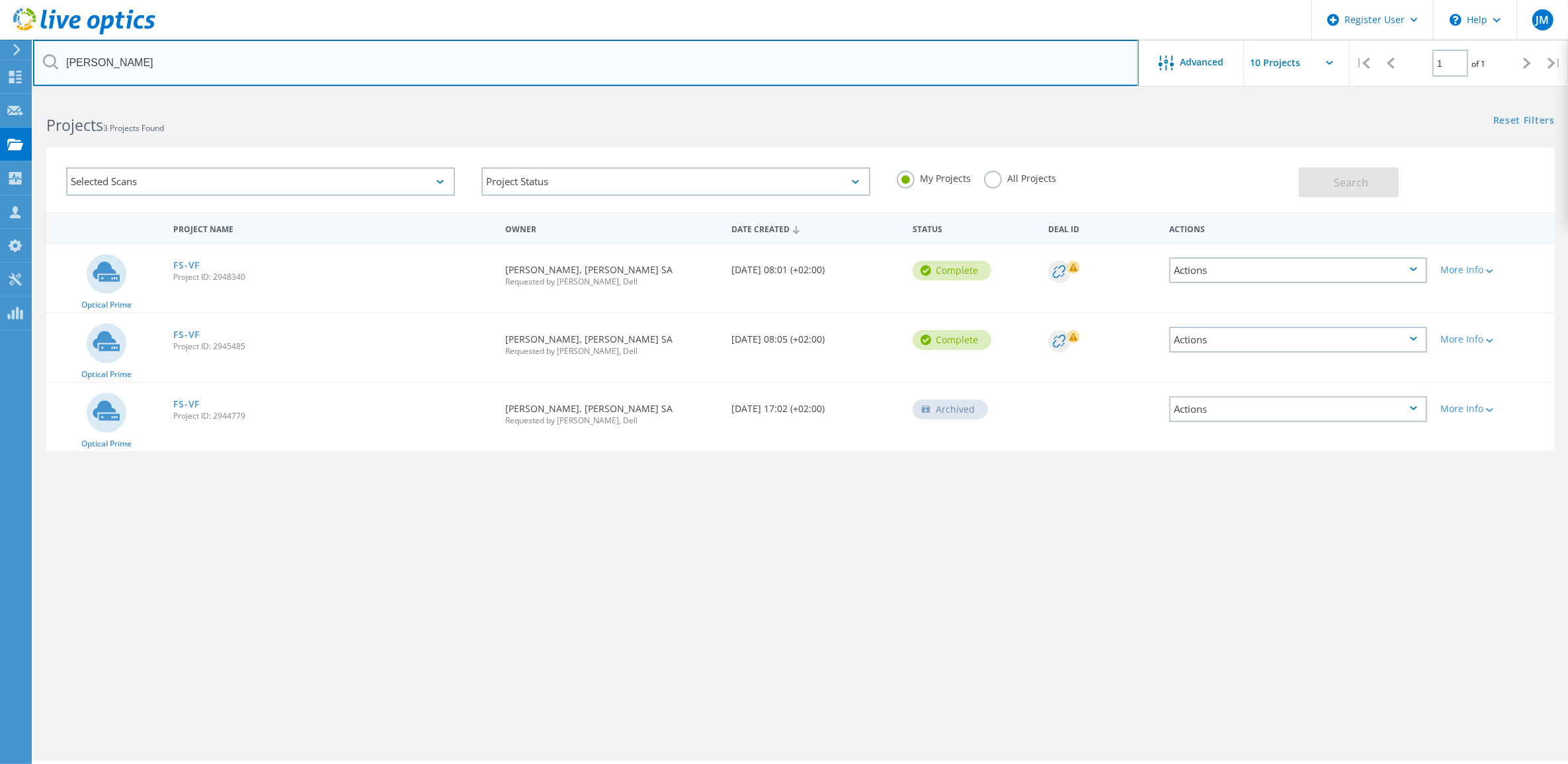
click at [150, 64] on input "rosa" at bounding box center [586, 63] width 1106 height 46
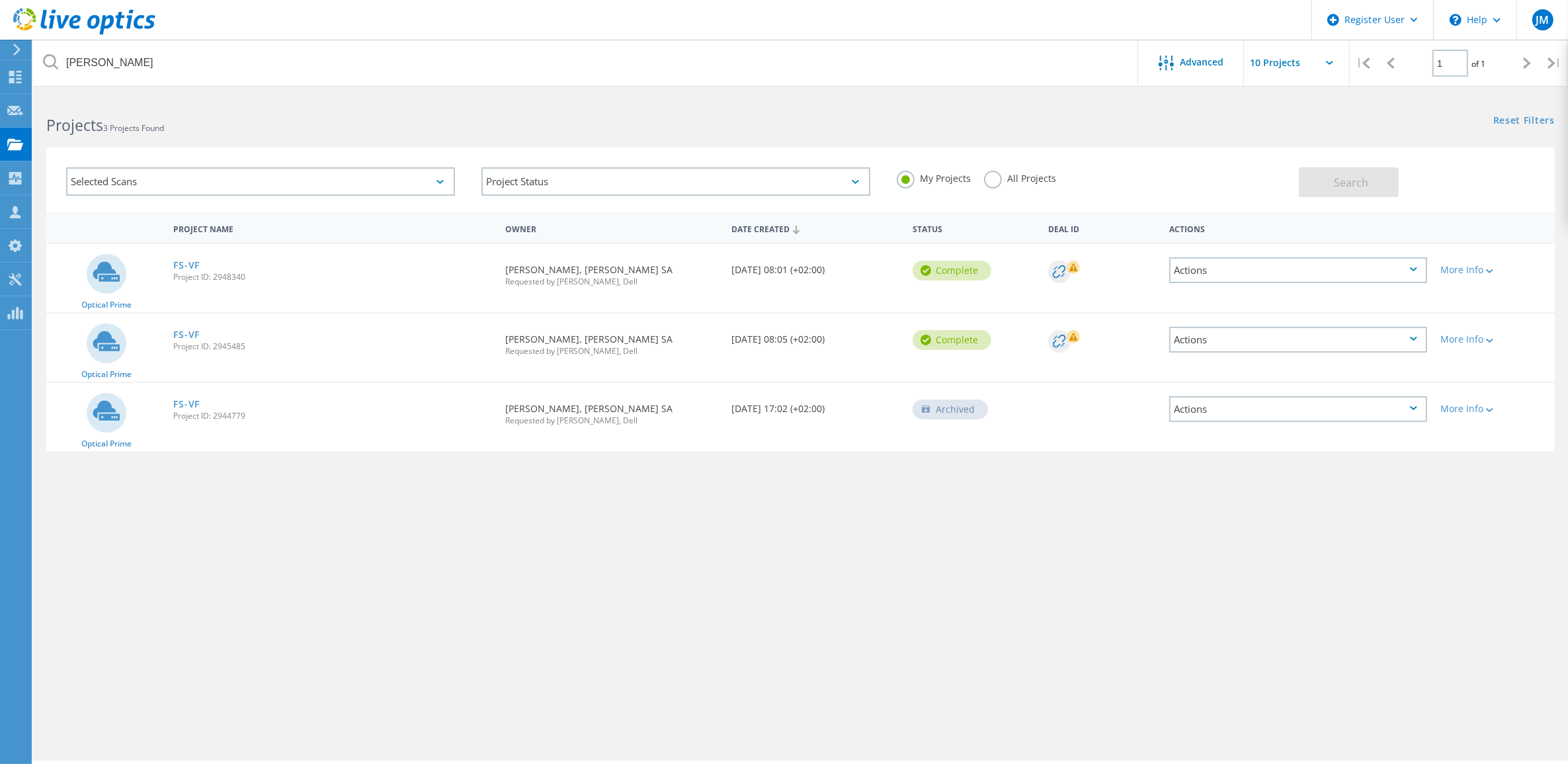
click at [48, 58] on icon at bounding box center [50, 62] width 15 height 15
click at [183, 400] on link "FS-VF" at bounding box center [187, 404] width 26 height 9
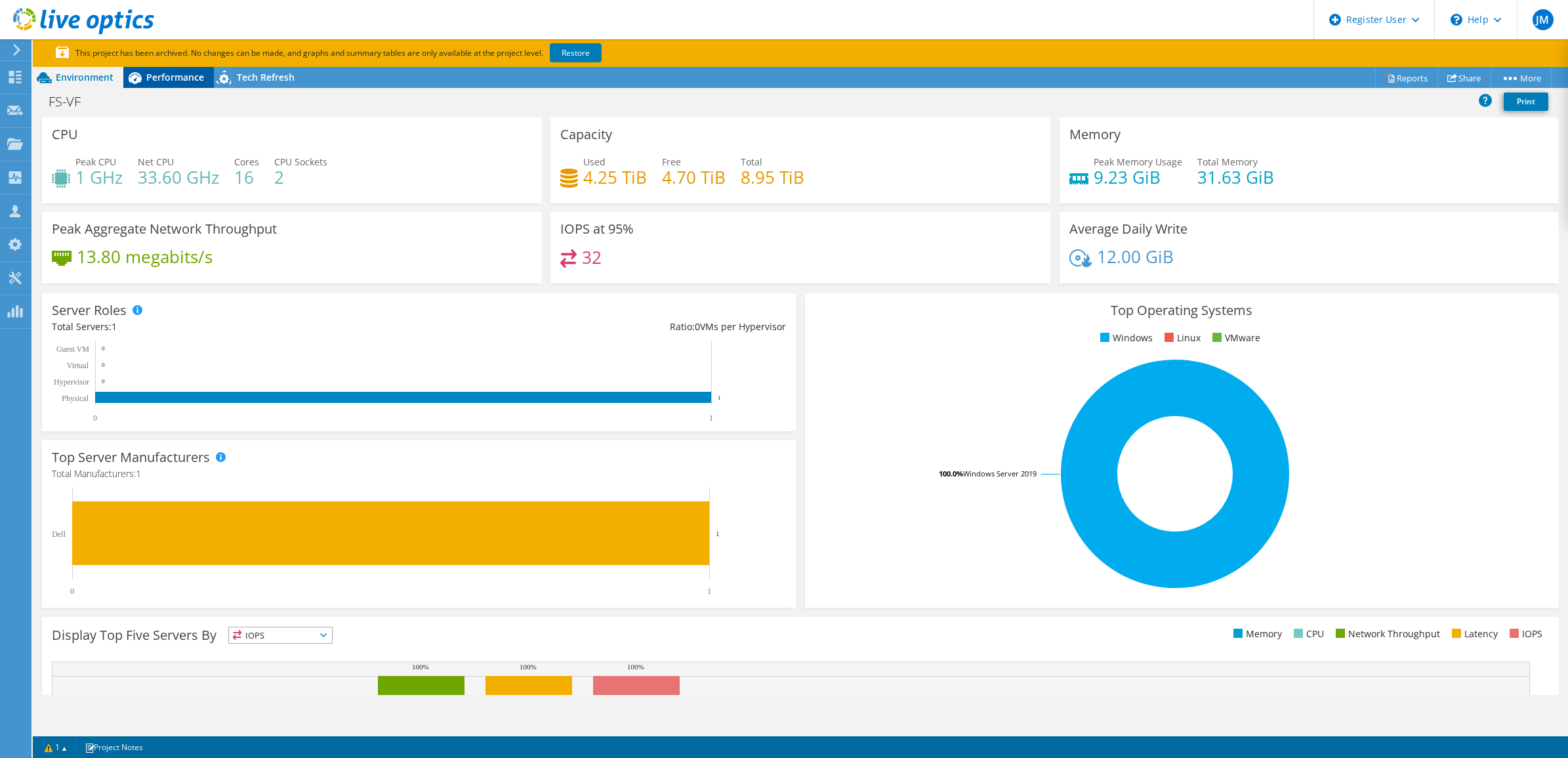
click at [170, 80] on span "Performance" at bounding box center [175, 77] width 58 height 12
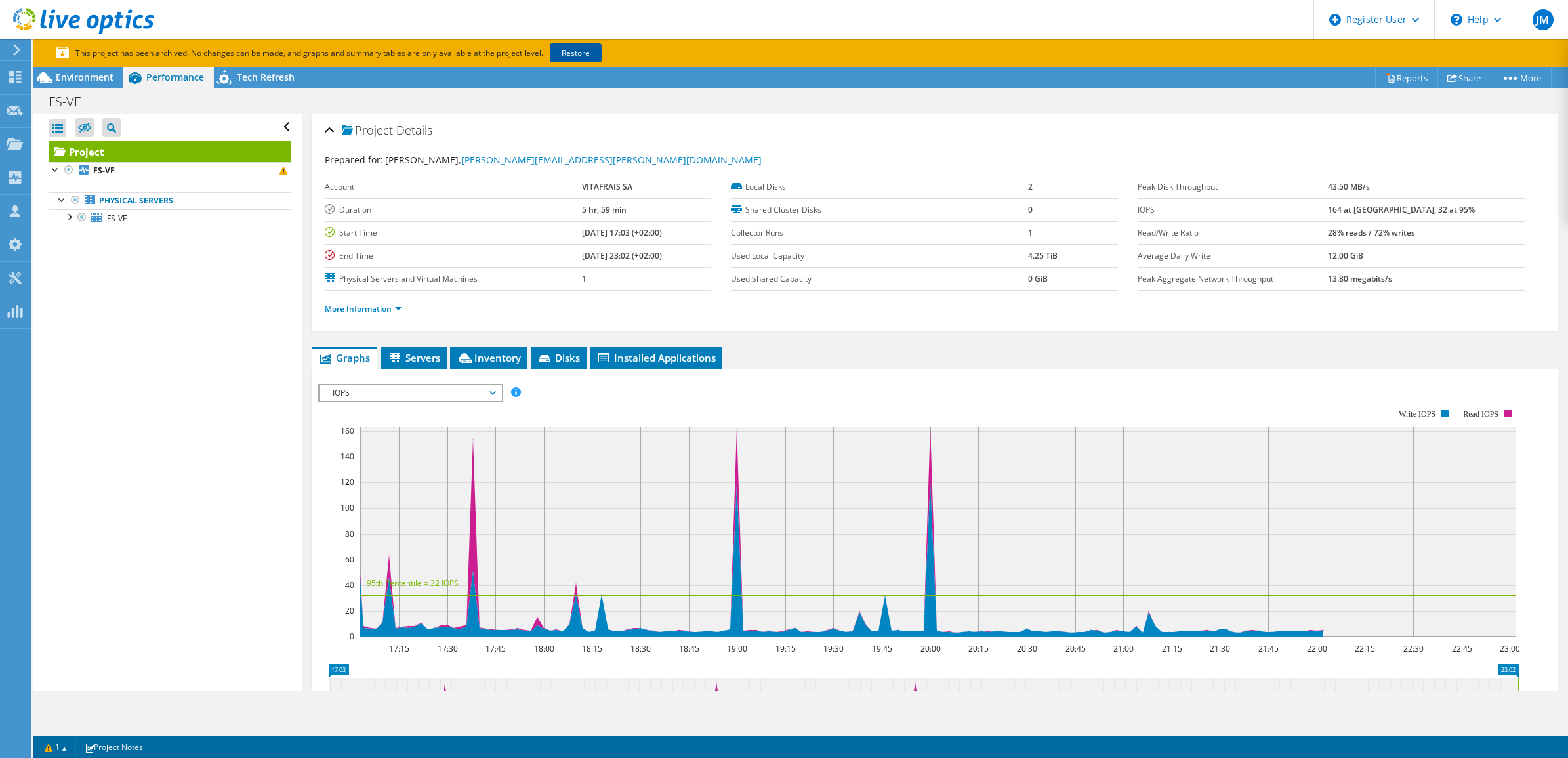
click at [579, 49] on link "Restore" at bounding box center [576, 53] width 52 height 19
click at [1453, 81] on link "Share" at bounding box center [1464, 78] width 54 height 20
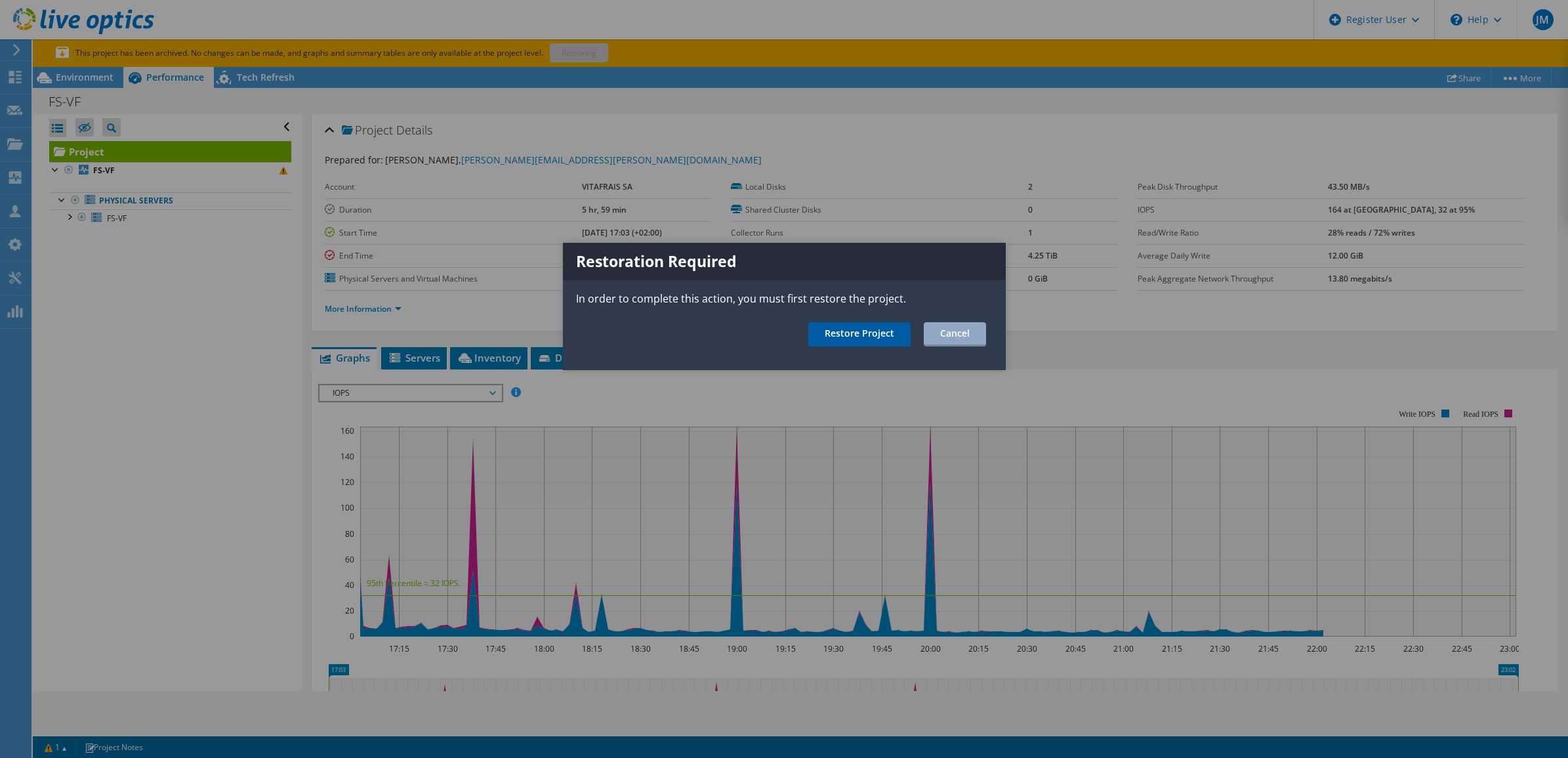
click at [881, 338] on link "Restore Project" at bounding box center [860, 334] width 103 height 24
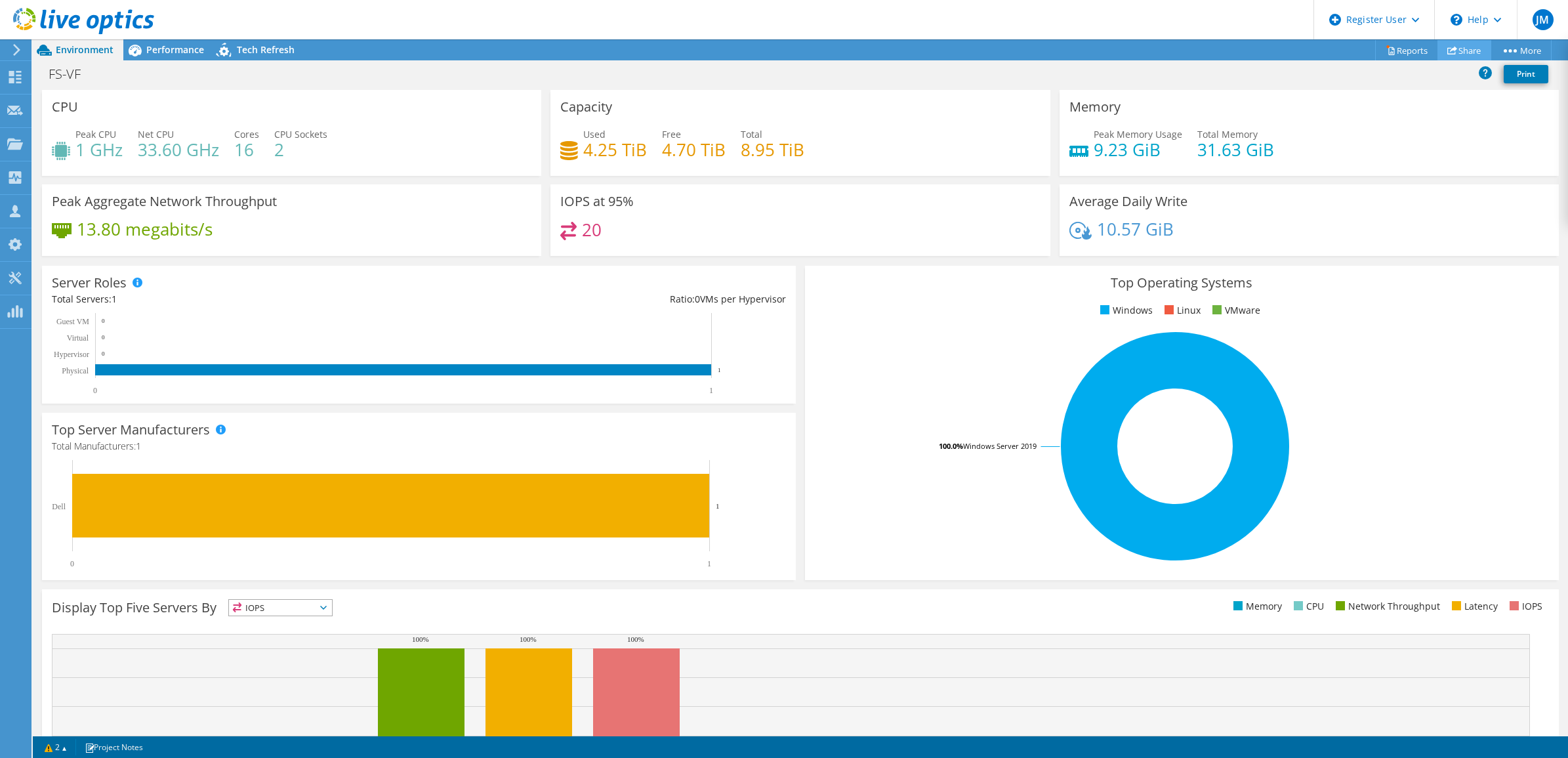
click at [1473, 48] on link "Share" at bounding box center [1464, 50] width 54 height 20
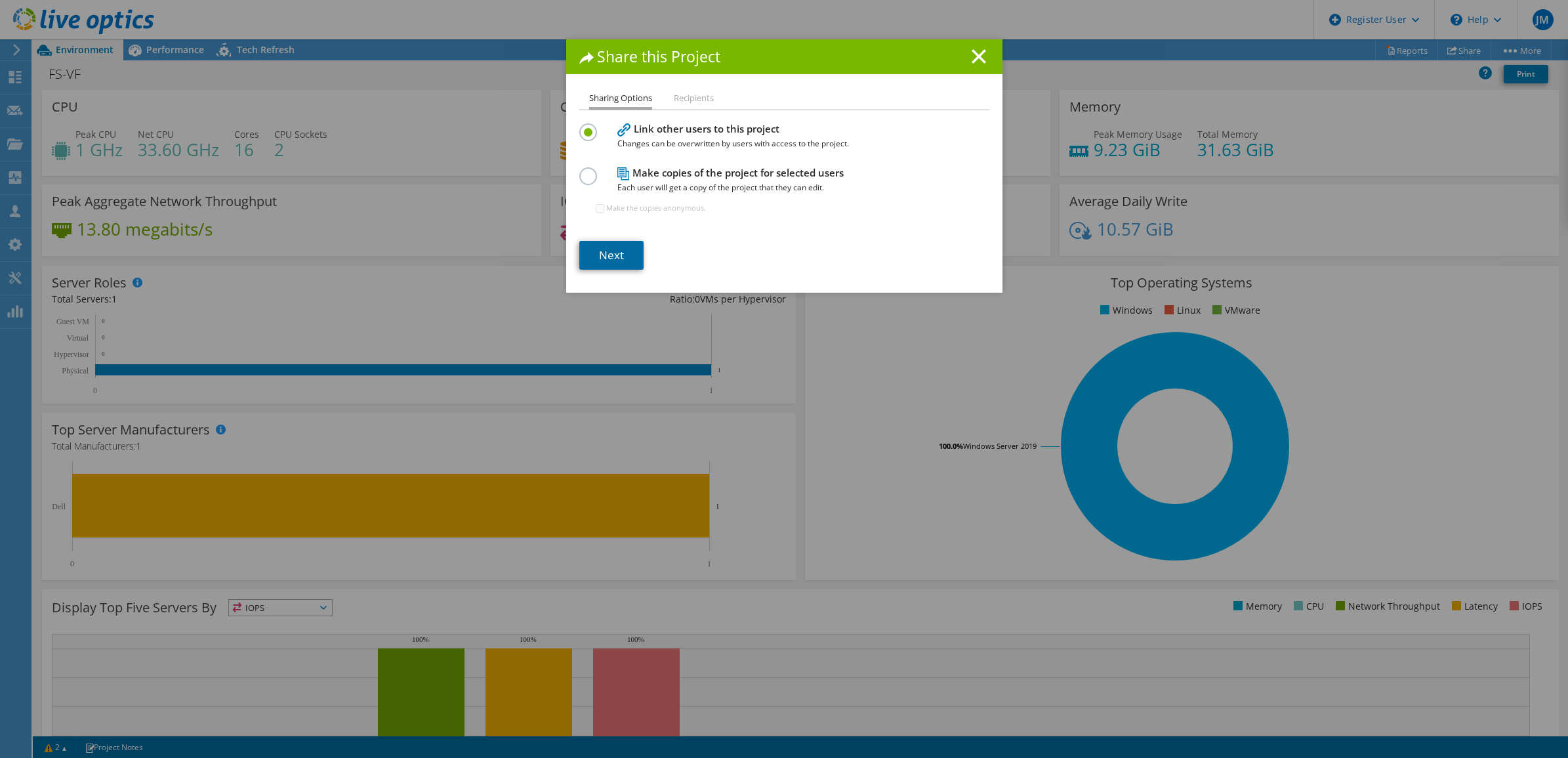
click at [620, 253] on link "Next" at bounding box center [612, 255] width 64 height 29
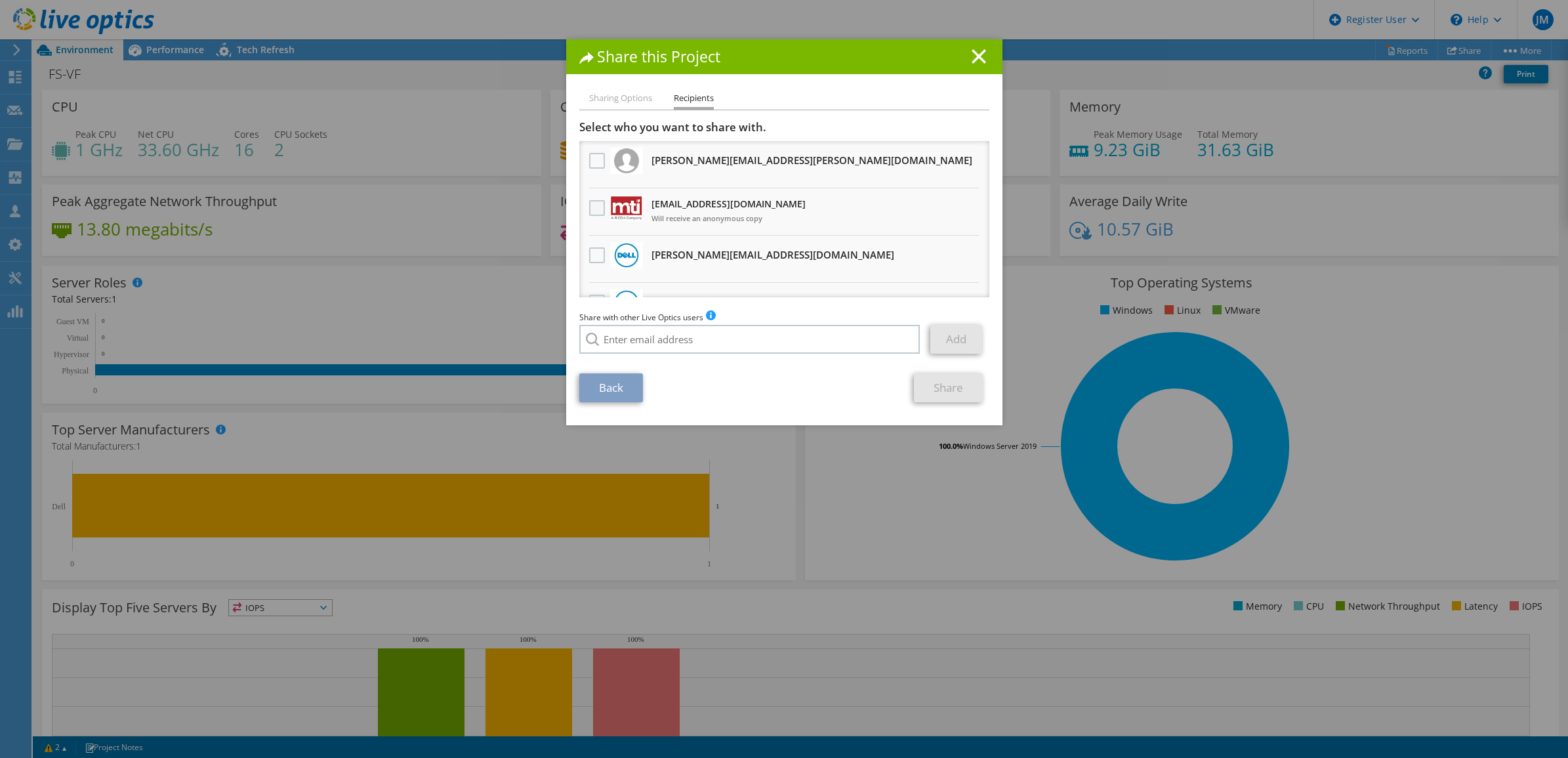
click at [589, 207] on label at bounding box center [599, 208] width 19 height 16
click at [0, 0] on input "checkbox" at bounding box center [0, 0] width 0 height 0
click at [931, 389] on link "Share" at bounding box center [948, 388] width 69 height 29
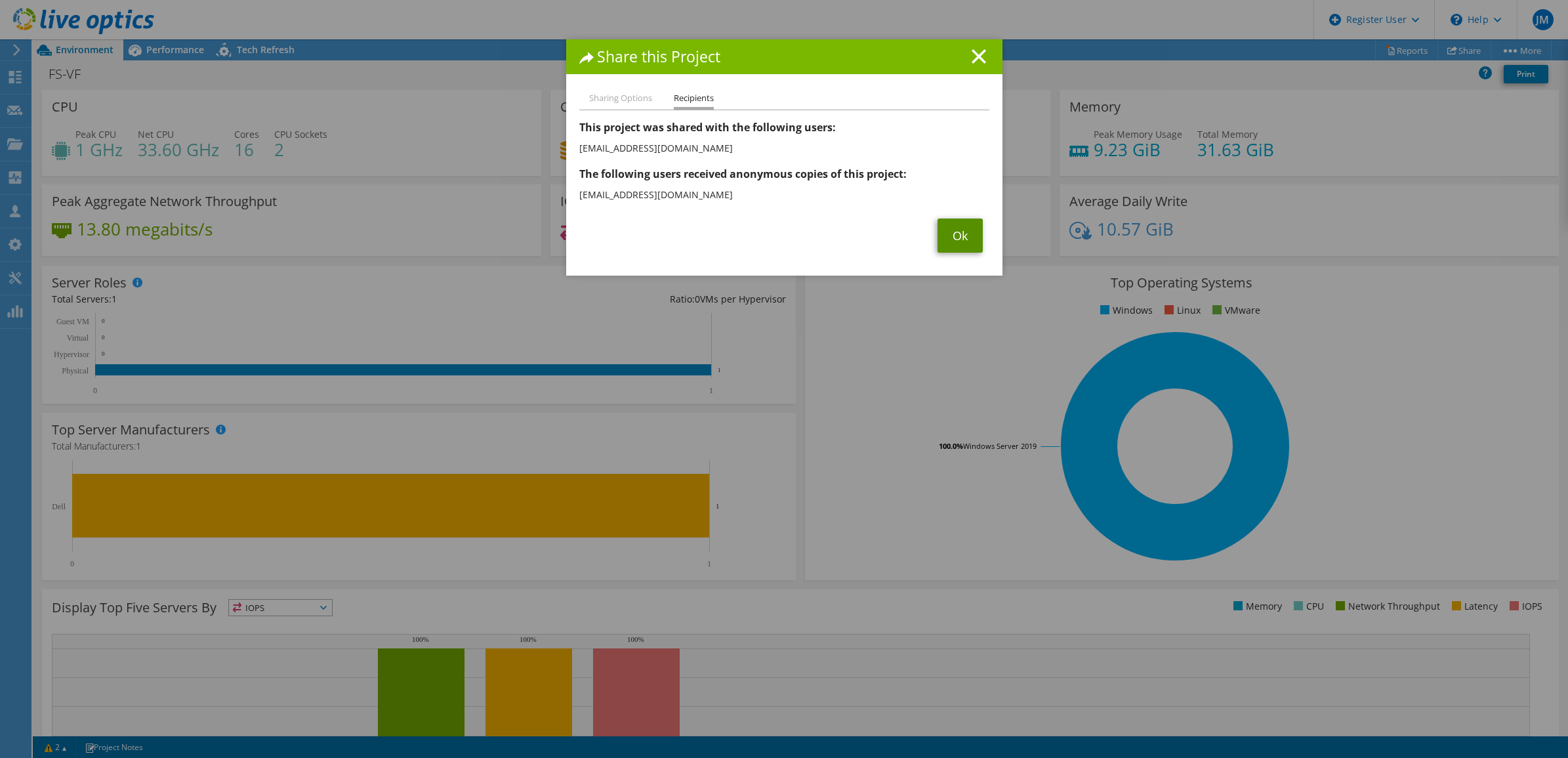
click at [950, 240] on link "Ok" at bounding box center [960, 235] width 45 height 34
